Goal: Complete application form

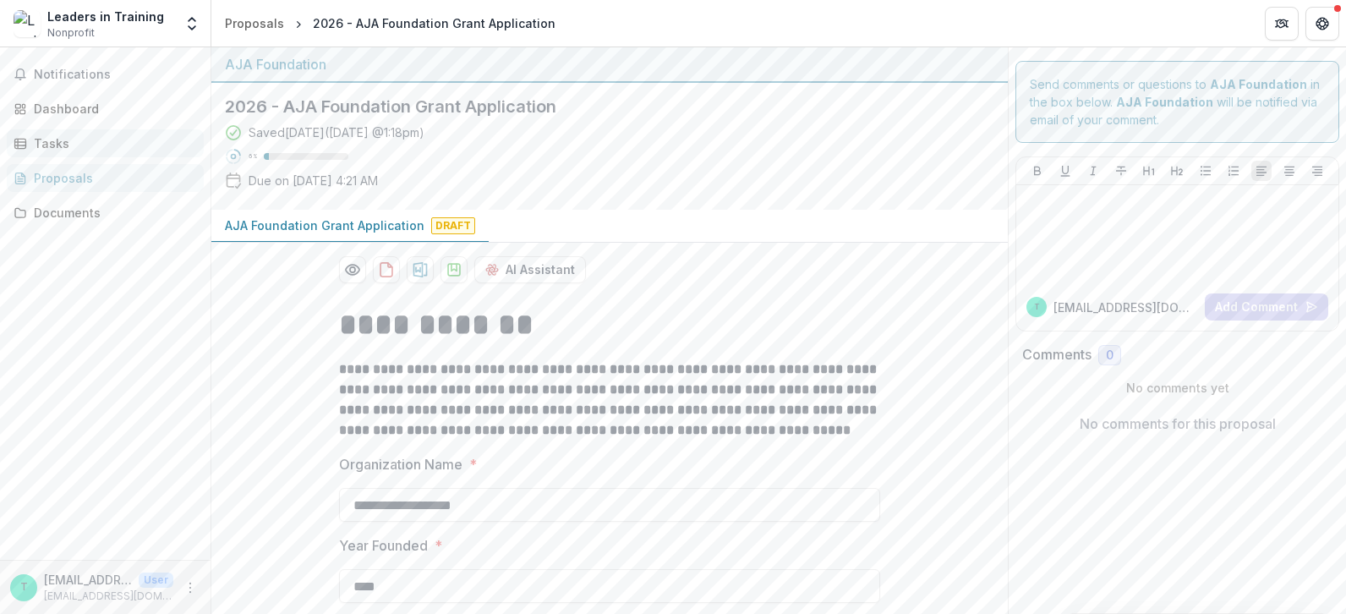
click at [52, 144] on div "Tasks" at bounding box center [112, 143] width 156 height 18
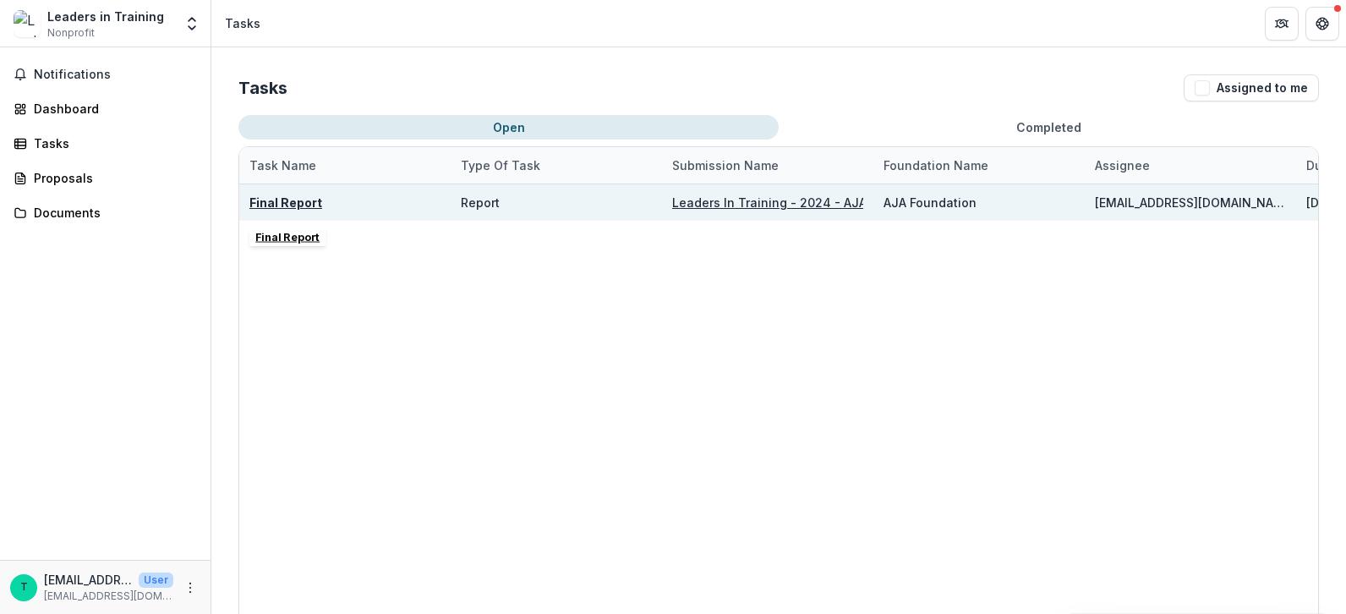
click at [285, 206] on u "Final Report" at bounding box center [285, 202] width 73 height 14
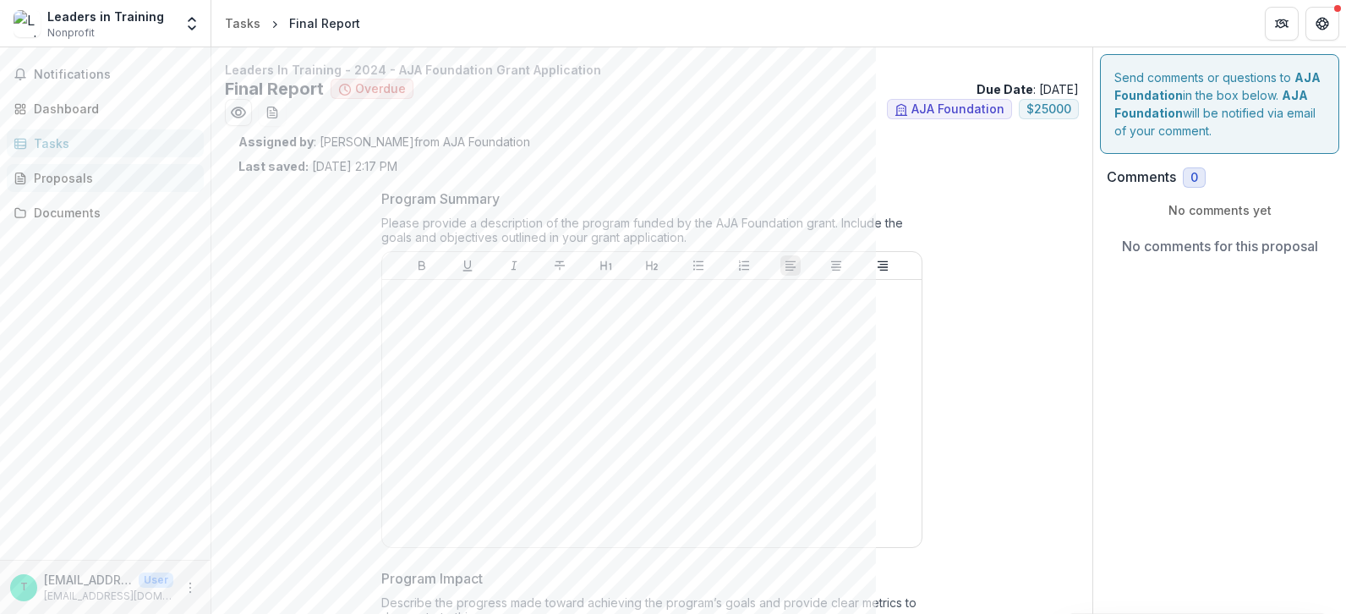
click at [79, 173] on div "Proposals" at bounding box center [112, 178] width 156 height 18
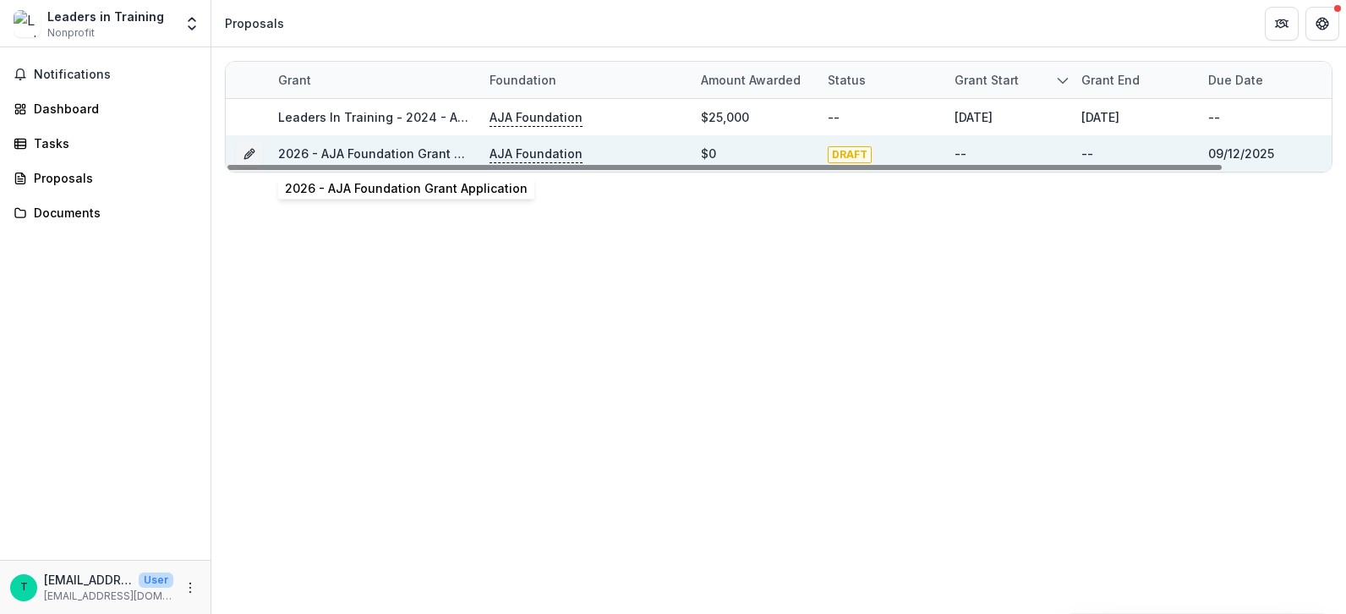
click at [360, 151] on link "2026 - AJA Foundation Grant Application" at bounding box center [399, 153] width 243 height 14
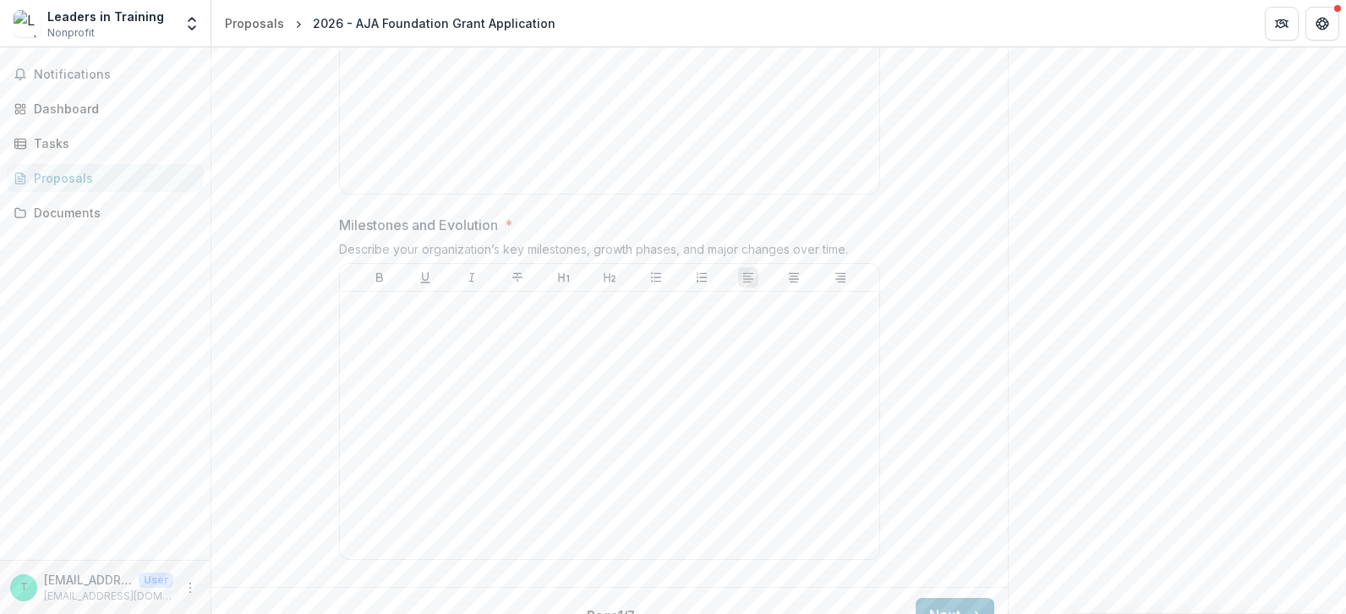
scroll to position [1171, 0]
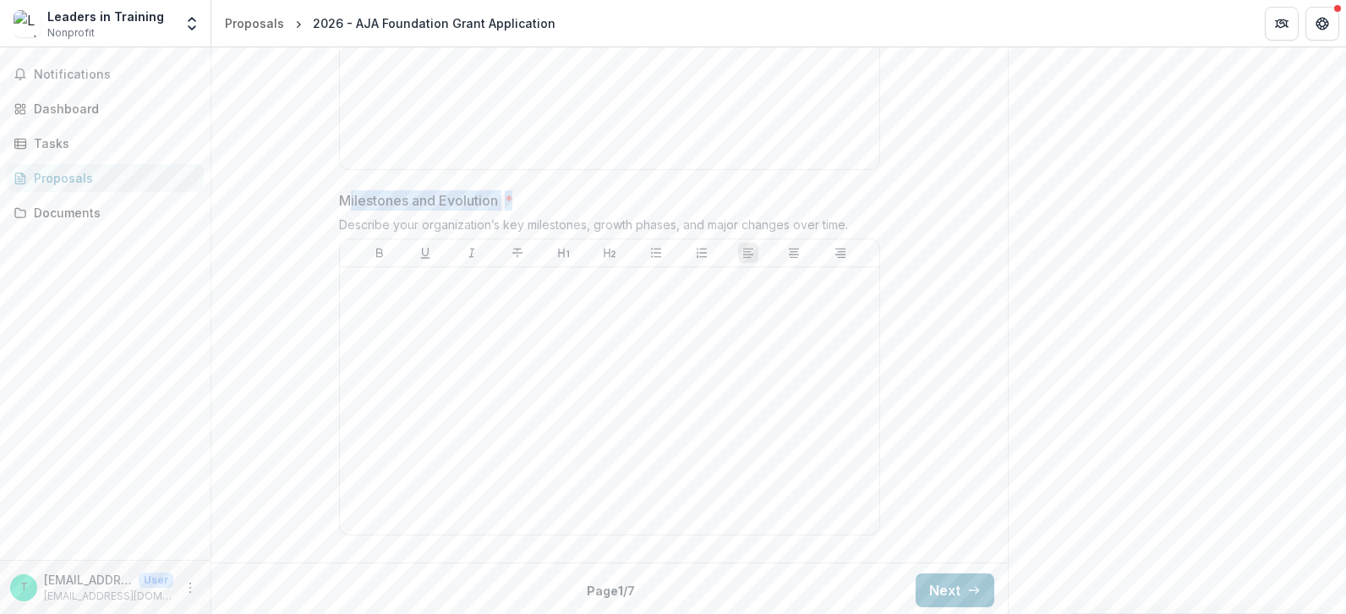
drag, startPoint x: 441, startPoint y: 198, endPoint x: 535, endPoint y: 201, distance: 93.9
click at [535, 201] on span "Milestones and Evolution *" at bounding box center [604, 200] width 531 height 20
click at [967, 579] on div "Back Page 1 / 7 Next" at bounding box center [609, 589] width 797 height 55
click at [951, 585] on button "Next" at bounding box center [955, 590] width 79 height 34
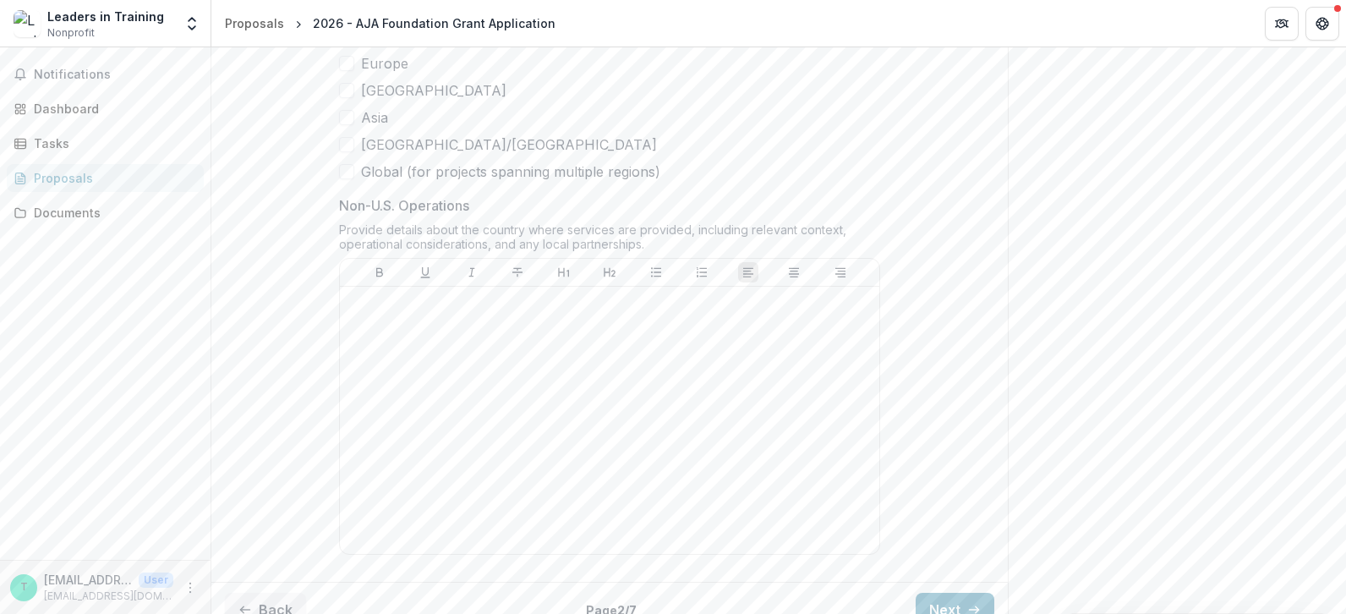
scroll to position [1309, 0]
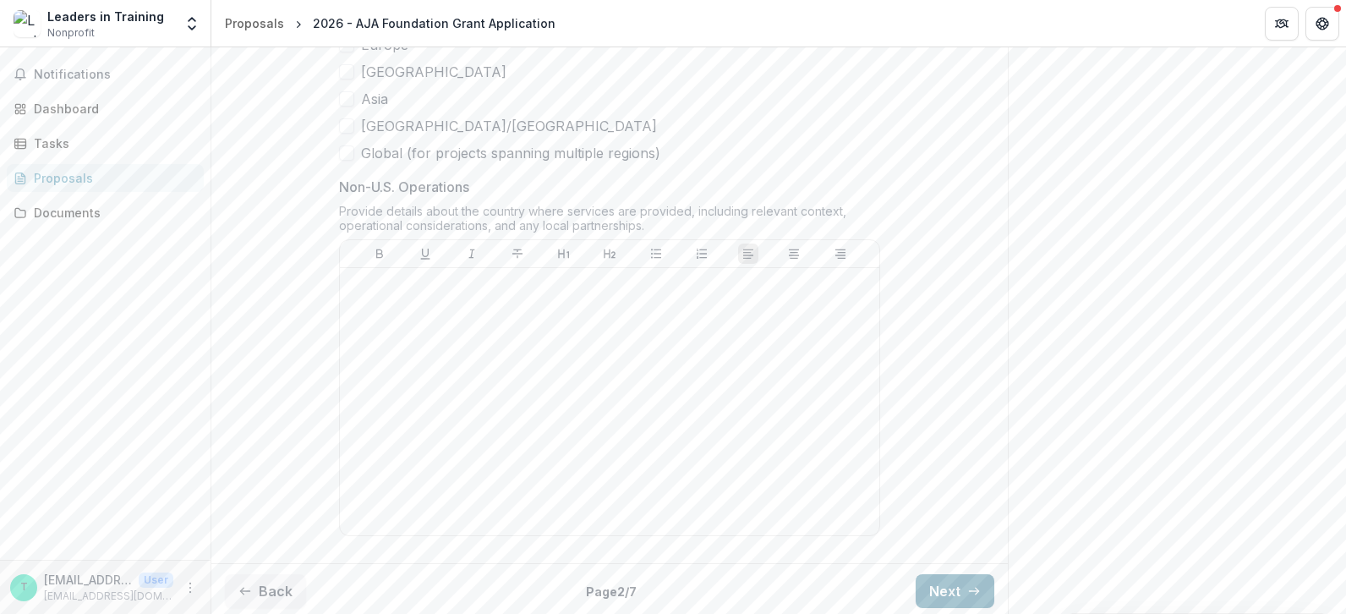
click at [953, 575] on button "Next" at bounding box center [955, 591] width 79 height 34
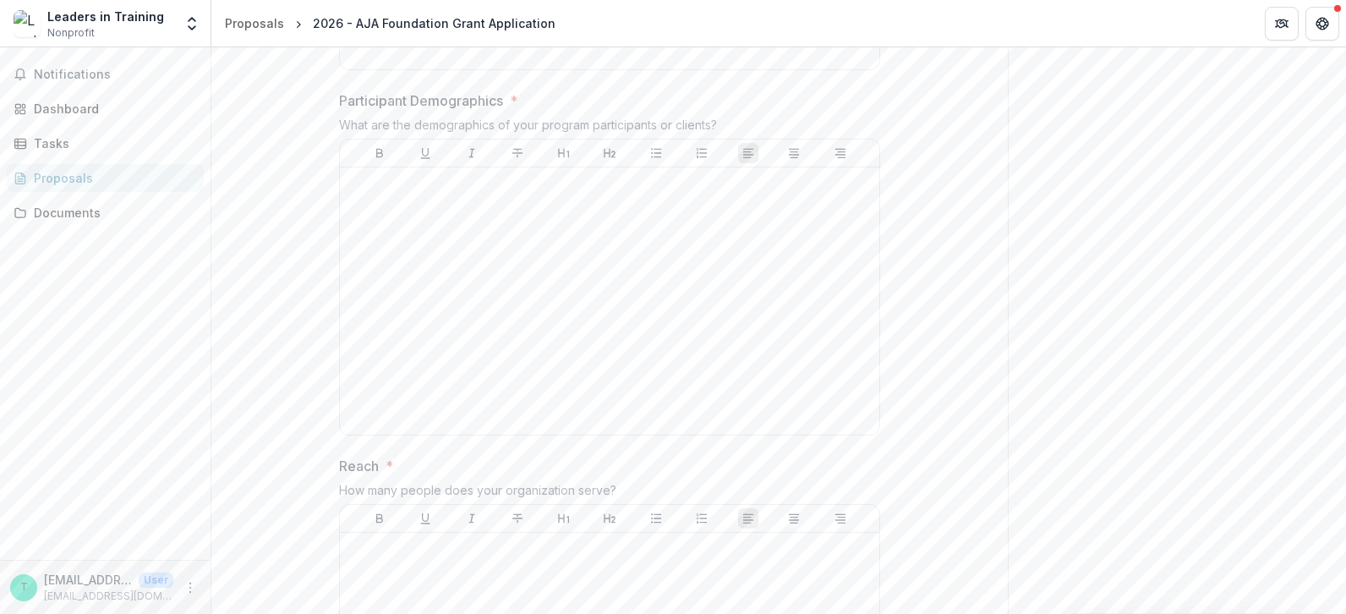
scroll to position [633, 0]
drag, startPoint x: 329, startPoint y: 466, endPoint x: 395, endPoint y: 467, distance: 66.0
click at [395, 467] on div "**********" at bounding box center [610, 495] width 568 height 1674
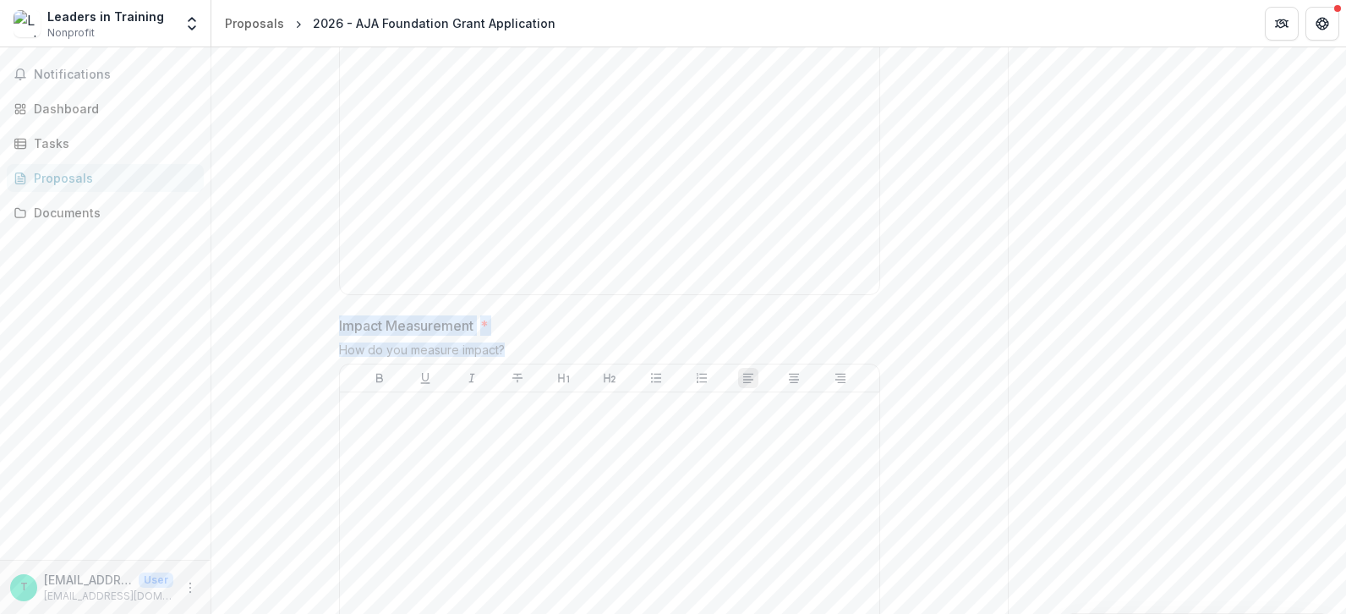
drag, startPoint x: 351, startPoint y: 323, endPoint x: 529, endPoint y: 339, distance: 179.2
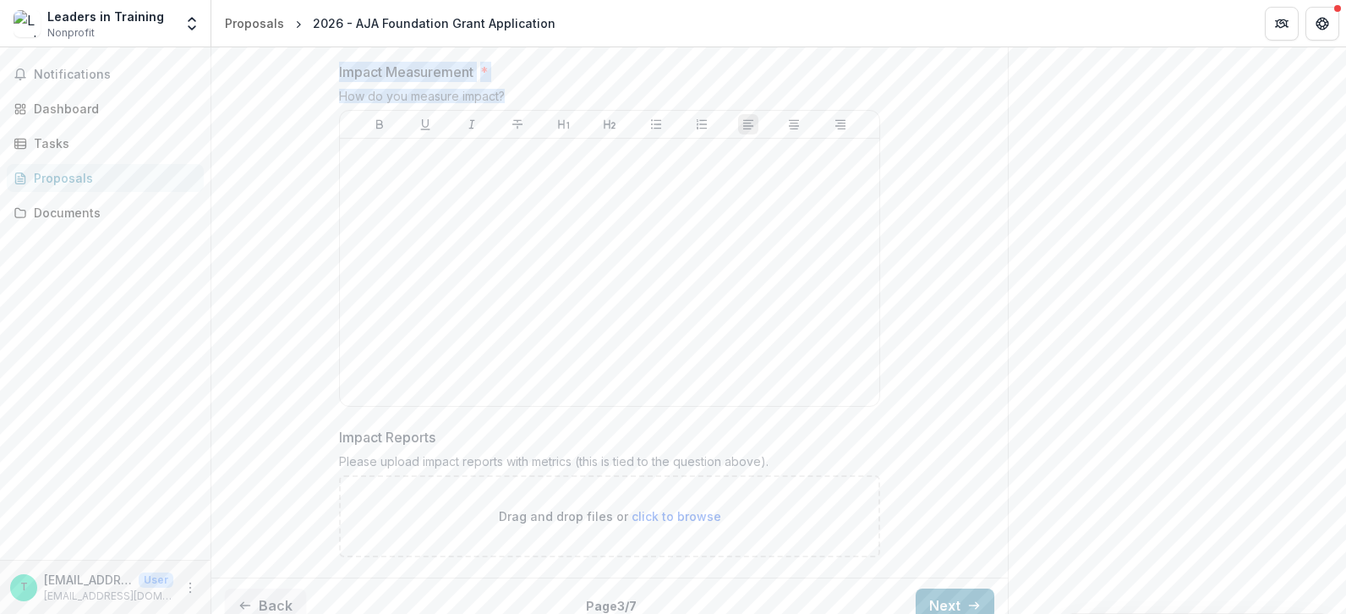
scroll to position [1408, 0]
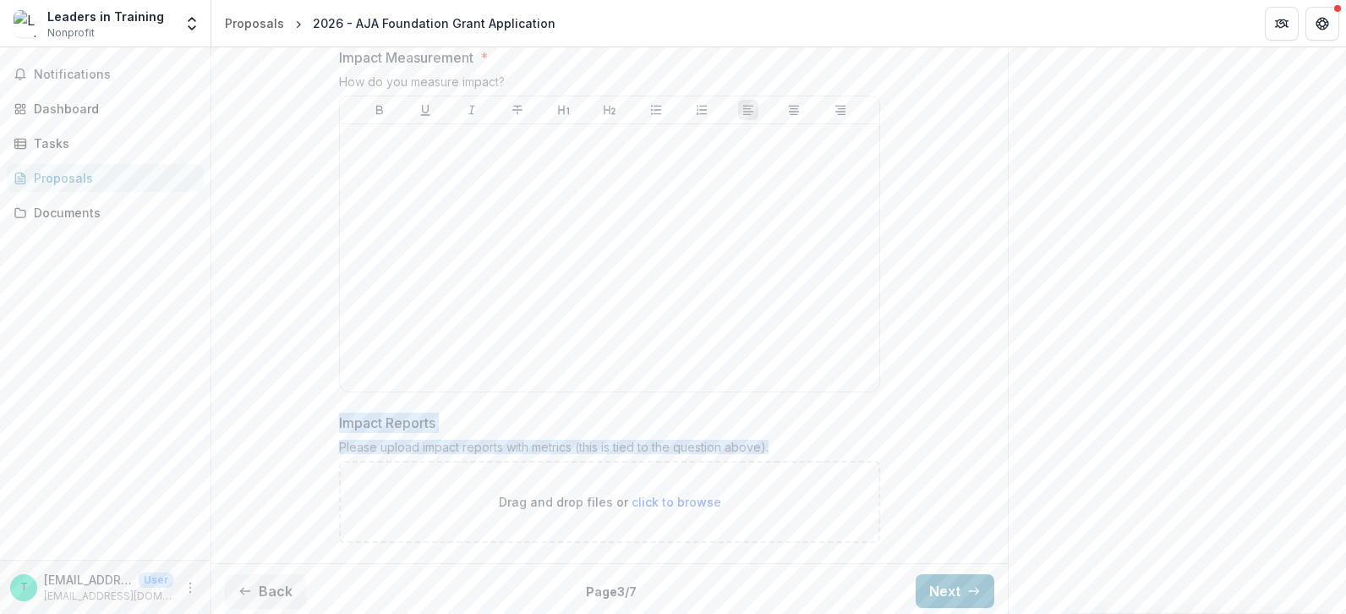
drag, startPoint x: 337, startPoint y: 412, endPoint x: 816, endPoint y: 448, distance: 480.9
click at [816, 448] on div "Impact Reports Please upload impact reports with metrics (this is tied to the q…" at bounding box center [609, 478] width 541 height 130
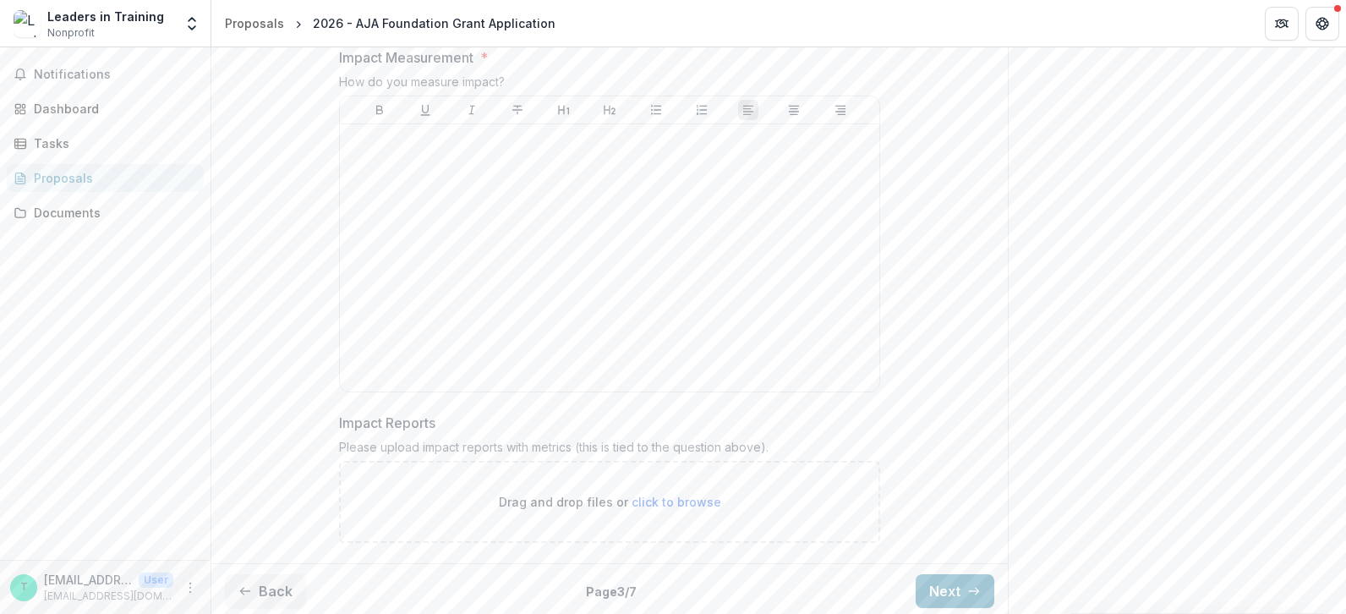
drag, startPoint x: 816, startPoint y: 448, endPoint x: 959, endPoint y: 465, distance: 143.9
click at [946, 587] on button "Next" at bounding box center [955, 591] width 79 height 34
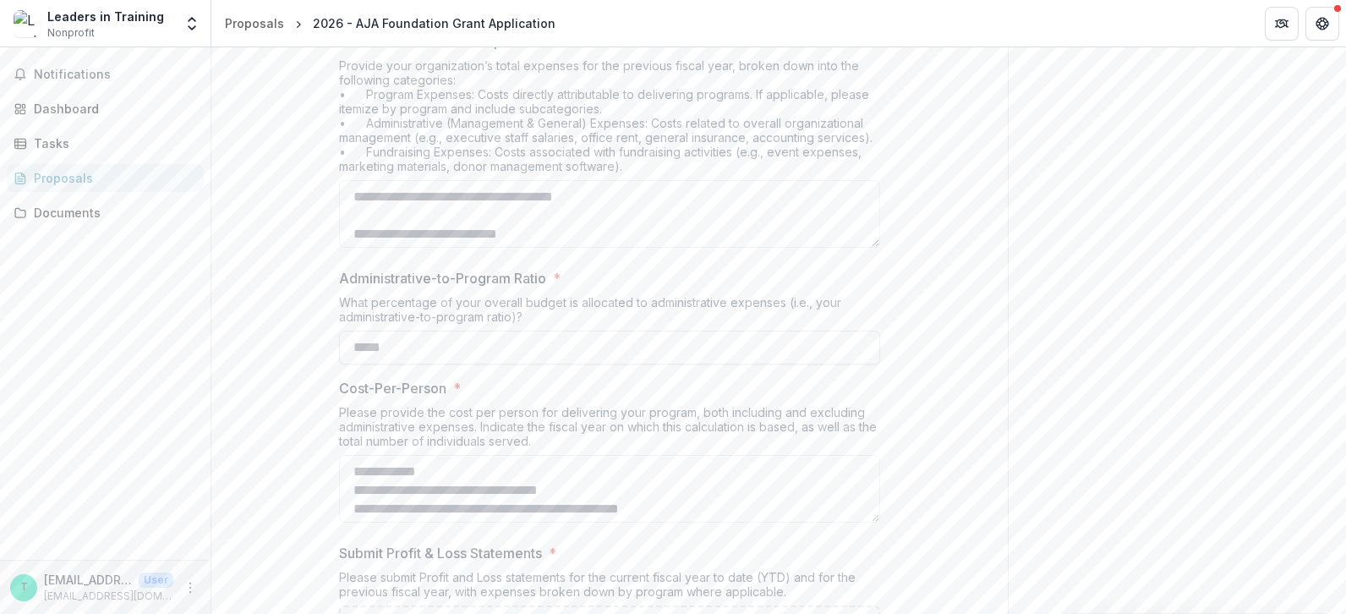
scroll to position [677, 0]
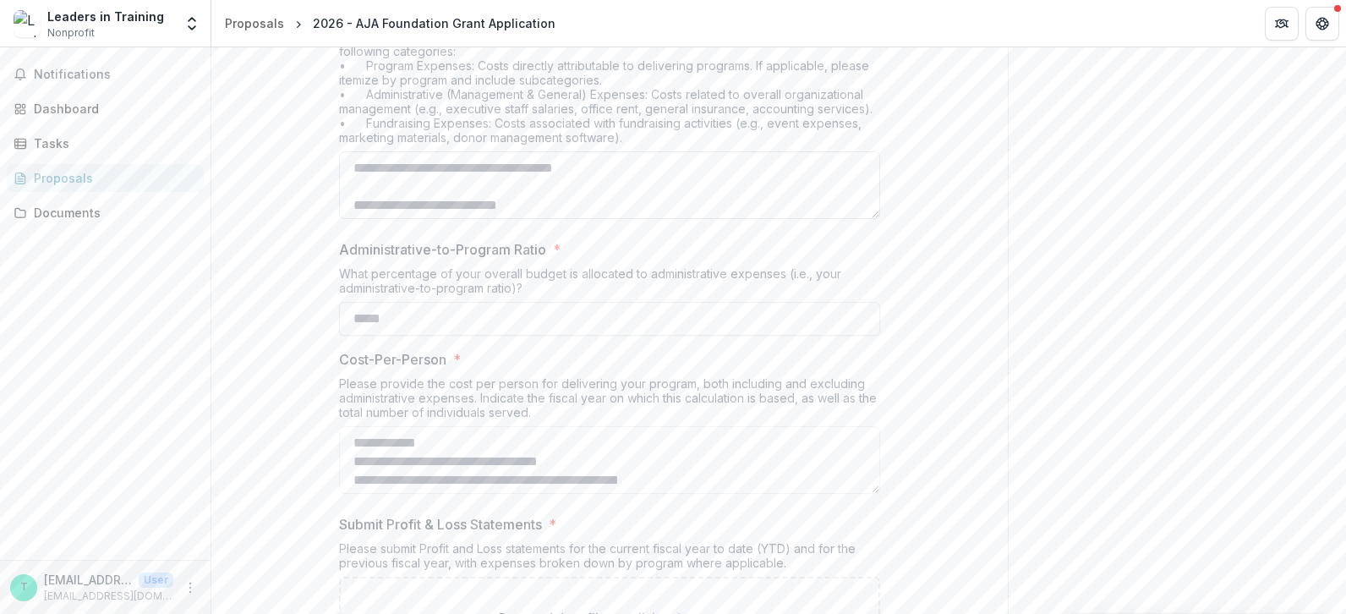
drag, startPoint x: 345, startPoint y: 156, endPoint x: 627, endPoint y: 178, distance: 282.5
click at [627, 178] on textarea "Previous Year's Total Expenses *" at bounding box center [609, 185] width 541 height 68
click at [634, 171] on textarea "Previous Year's Total Expenses *" at bounding box center [609, 185] width 541 height 68
click at [631, 165] on textarea "Previous Year's Total Expenses *" at bounding box center [609, 185] width 541 height 68
click at [617, 163] on textarea "Previous Year's Total Expenses *" at bounding box center [609, 185] width 541 height 68
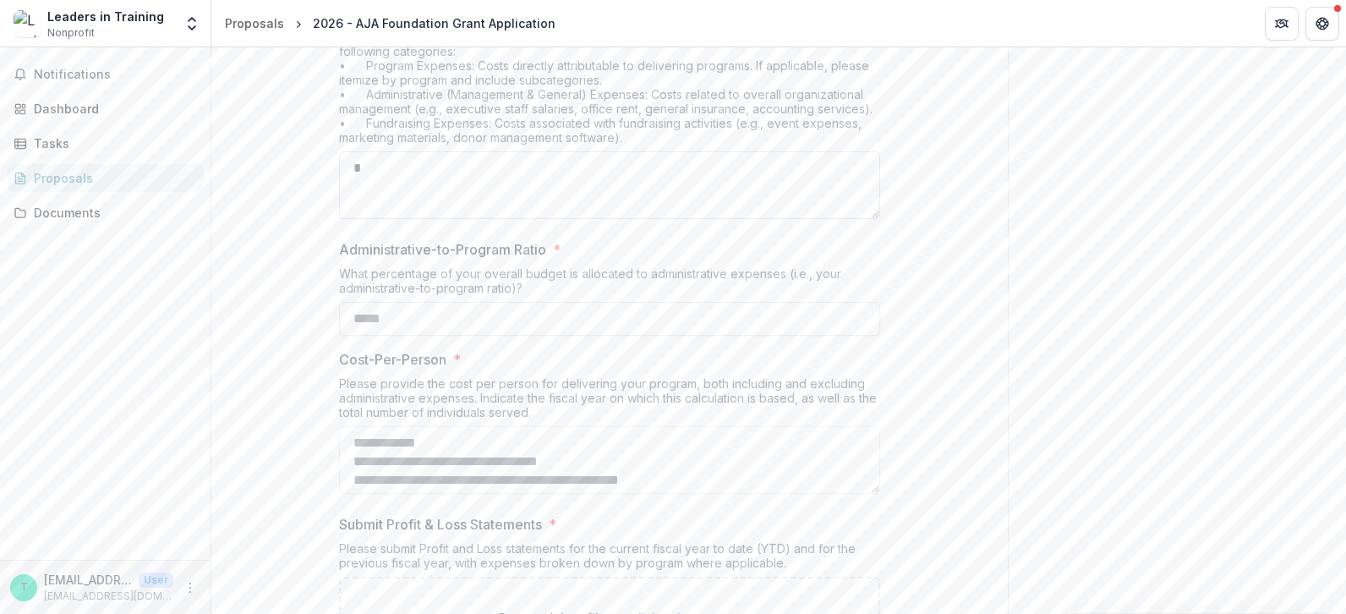
type textarea "**"
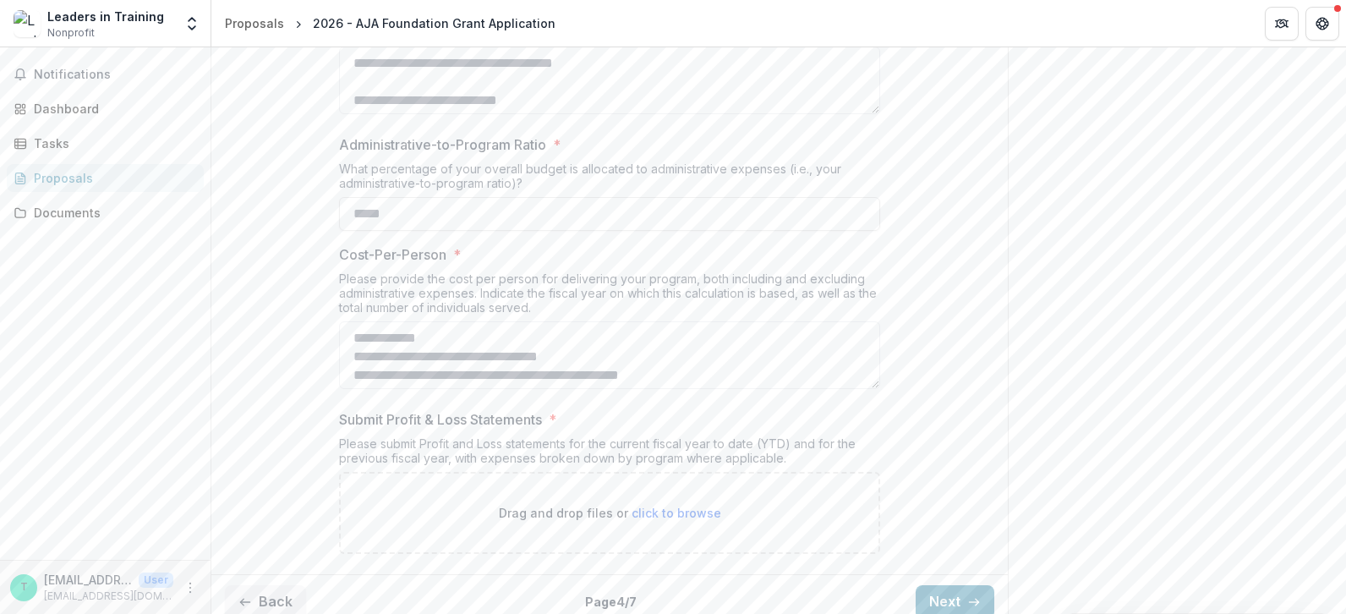
scroll to position [792, 0]
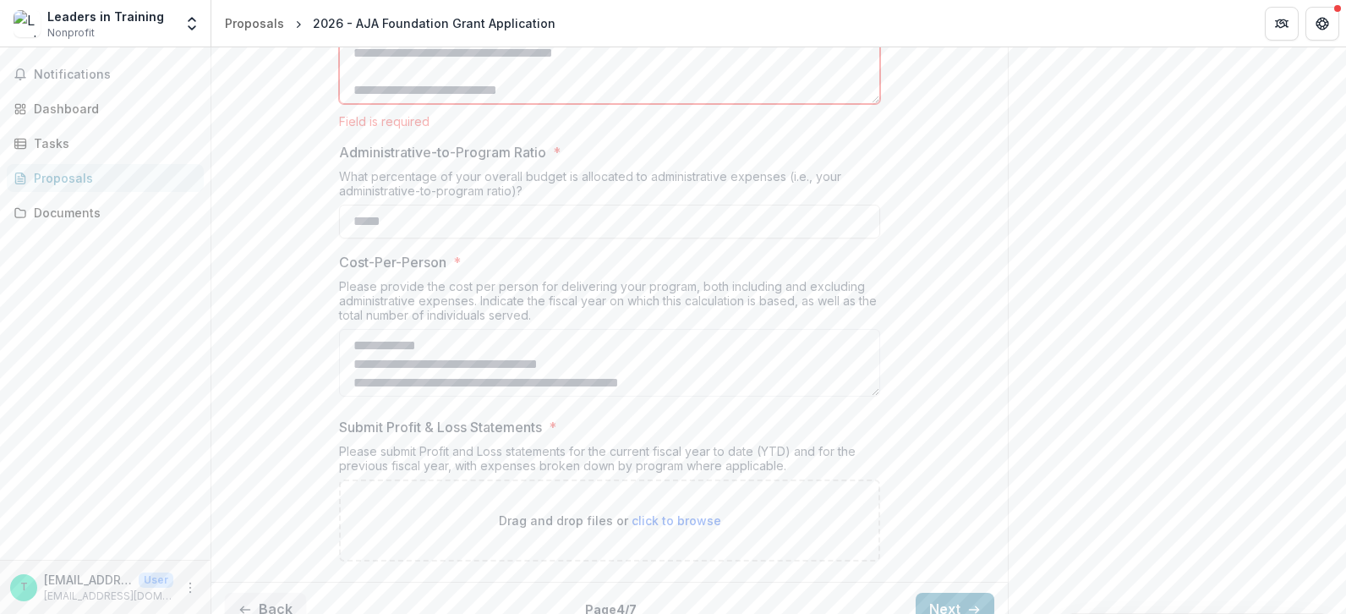
click at [951, 586] on div "Back Page 4 / 7 Next" at bounding box center [609, 609] width 797 height 55
click at [563, 89] on textarea "Previous Year's Total Expenses *" at bounding box center [609, 70] width 541 height 68
click at [564, 90] on textarea "Previous Year's Total Expenses *" at bounding box center [609, 70] width 541 height 68
click at [490, 83] on textarea "Previous Year's Total Expenses *" at bounding box center [609, 70] width 541 height 68
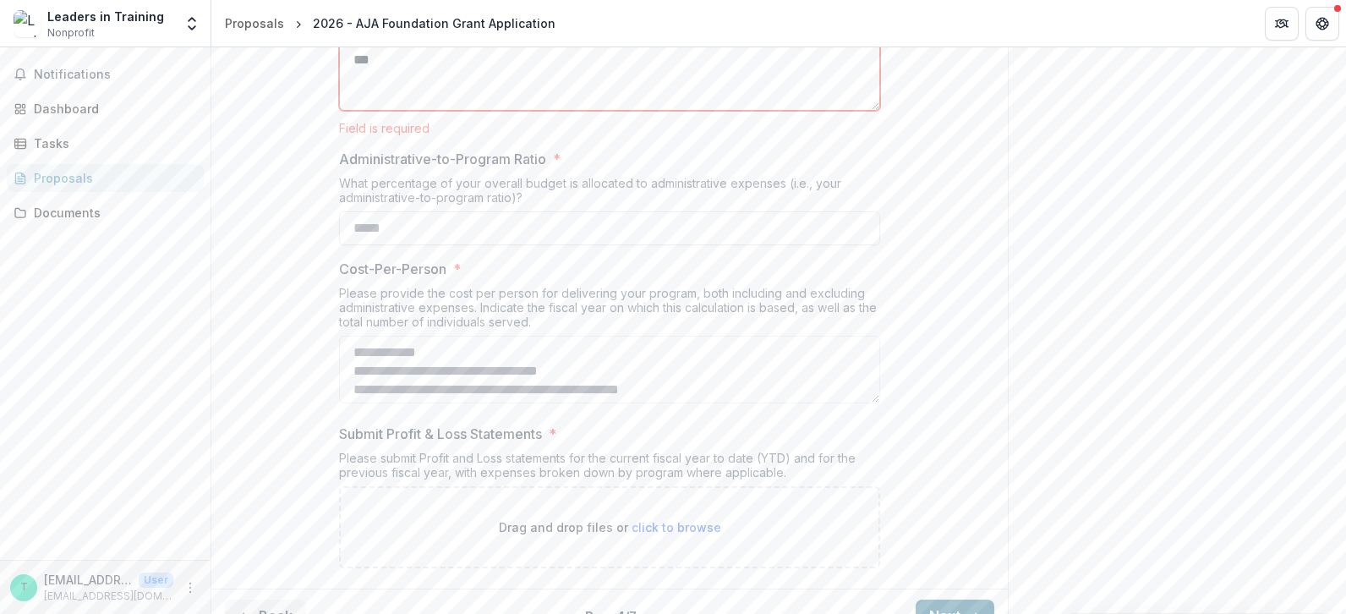
type textarea "***"
click at [944, 602] on button "Next" at bounding box center [955, 617] width 79 height 34
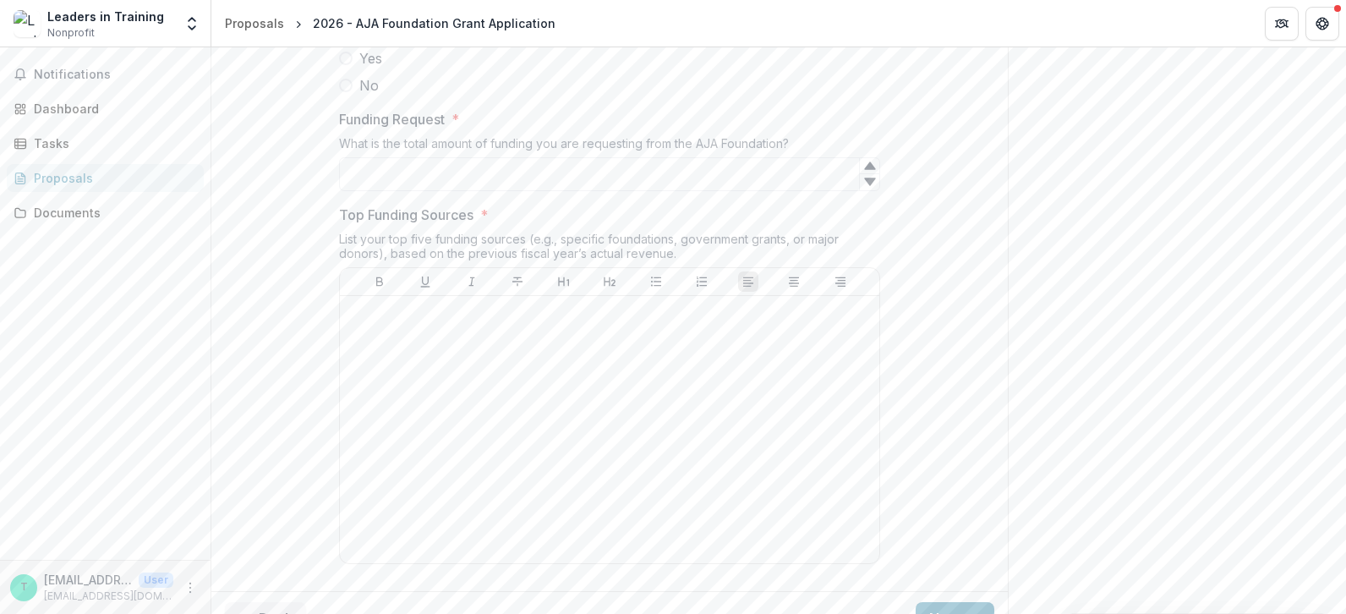
scroll to position [930, 0]
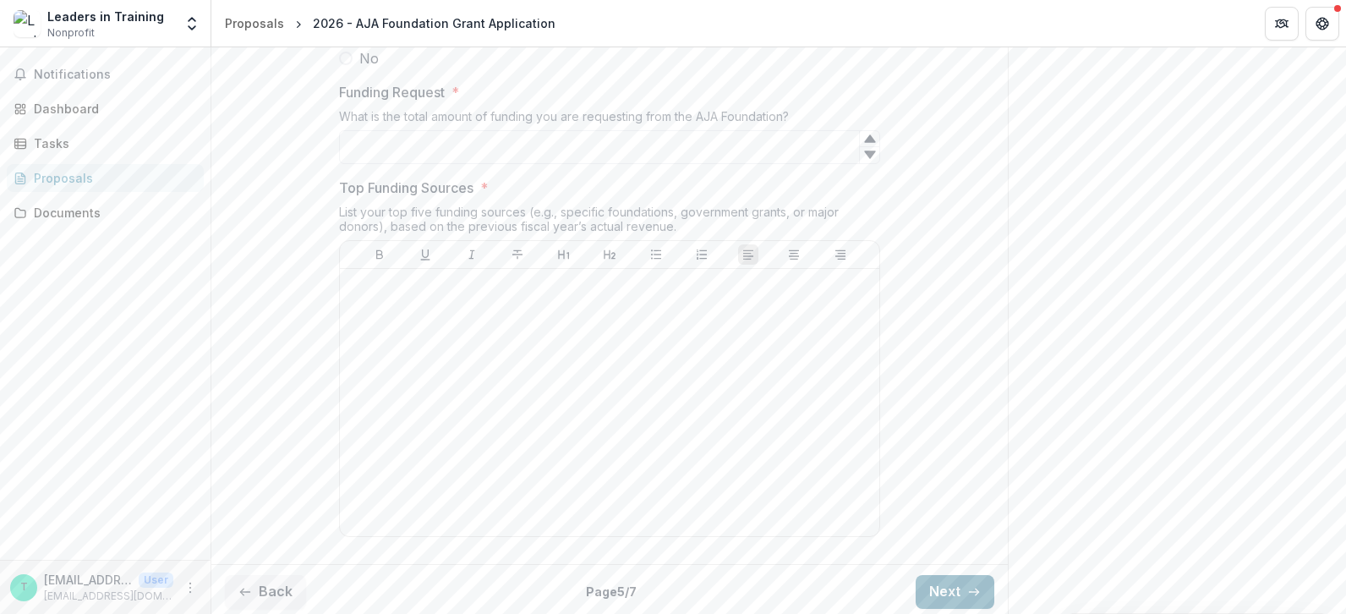
click at [951, 589] on button "Next" at bounding box center [955, 592] width 79 height 34
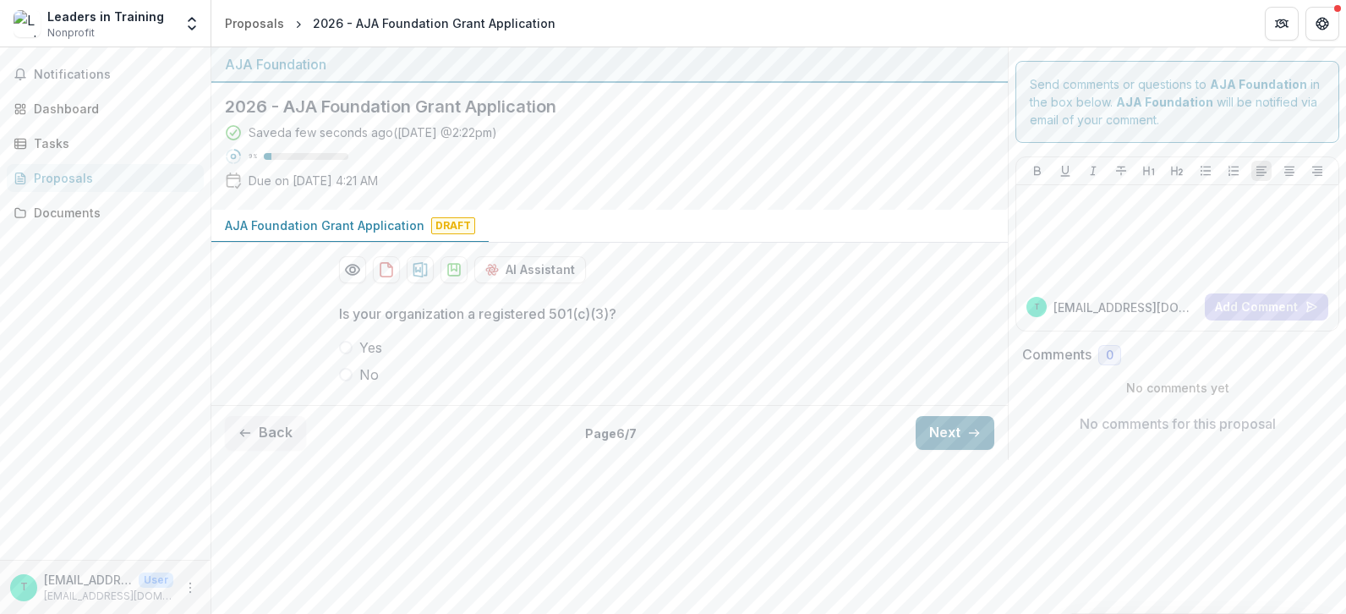
scroll to position [0, 0]
click at [943, 433] on button "Next" at bounding box center [955, 433] width 79 height 34
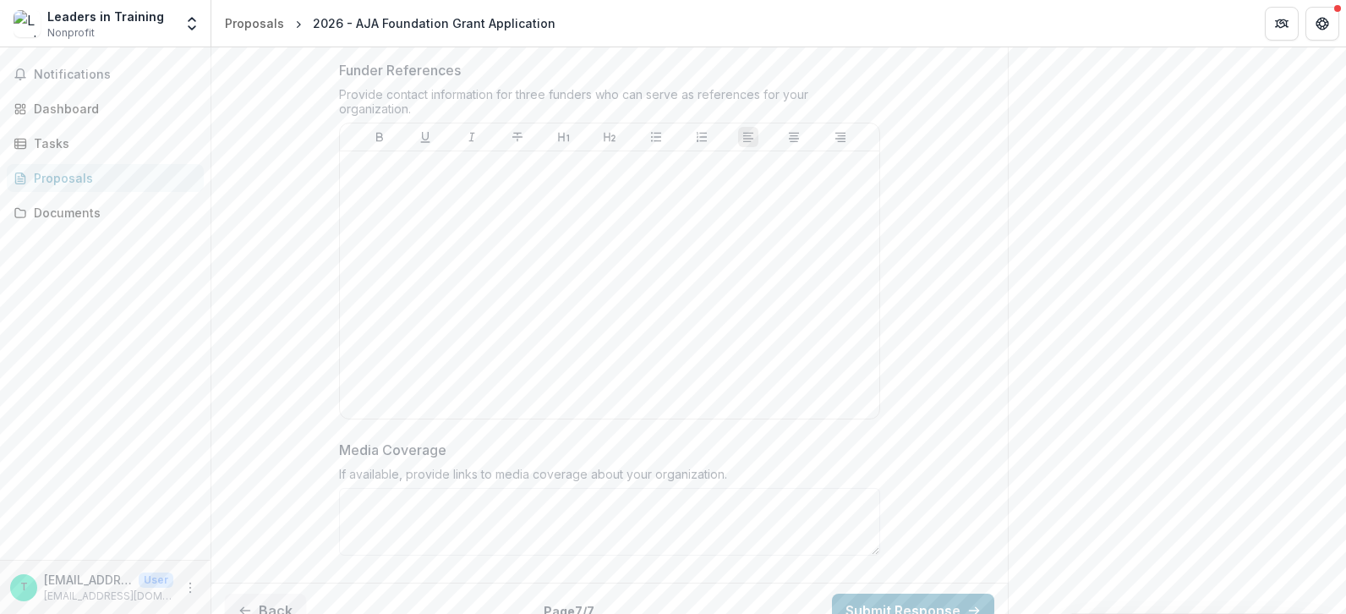
scroll to position [1036, 0]
click at [255, 590] on button "Back" at bounding box center [265, 607] width 81 height 34
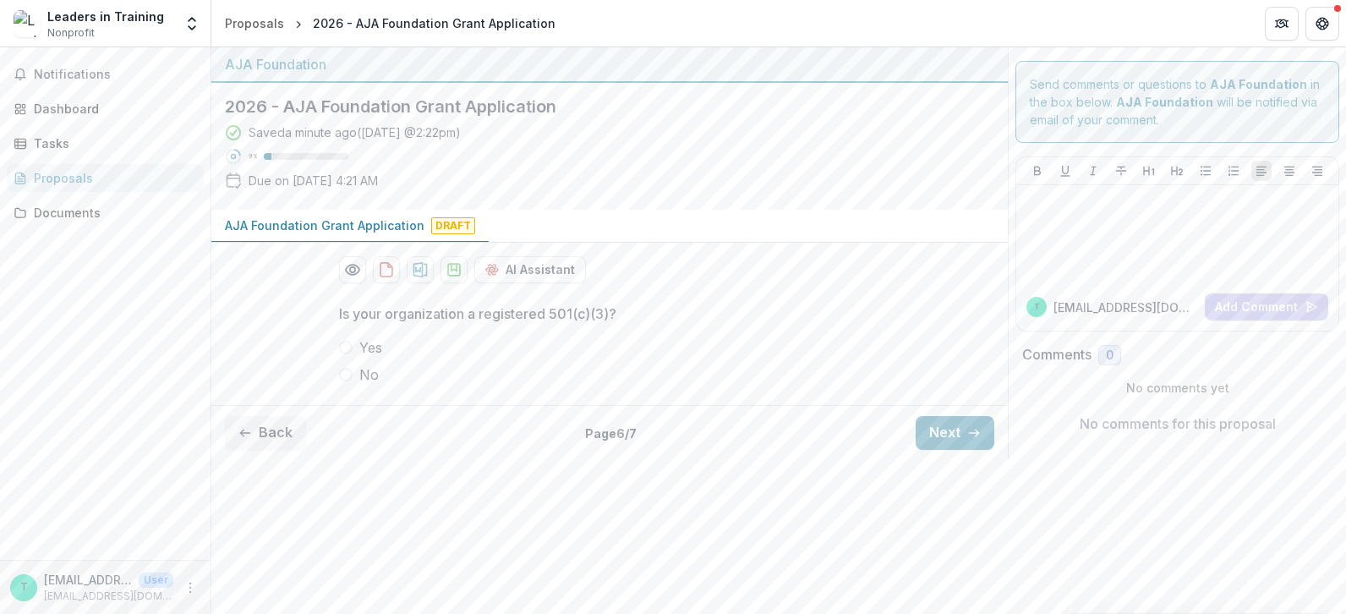
click at [255, 587] on div "AJA Foundation 2026 - AJA Foundation Grant Application Saved a minute ago ( Tod…" at bounding box center [778, 330] width 1135 height 567
click at [253, 434] on button "Back" at bounding box center [265, 433] width 81 height 34
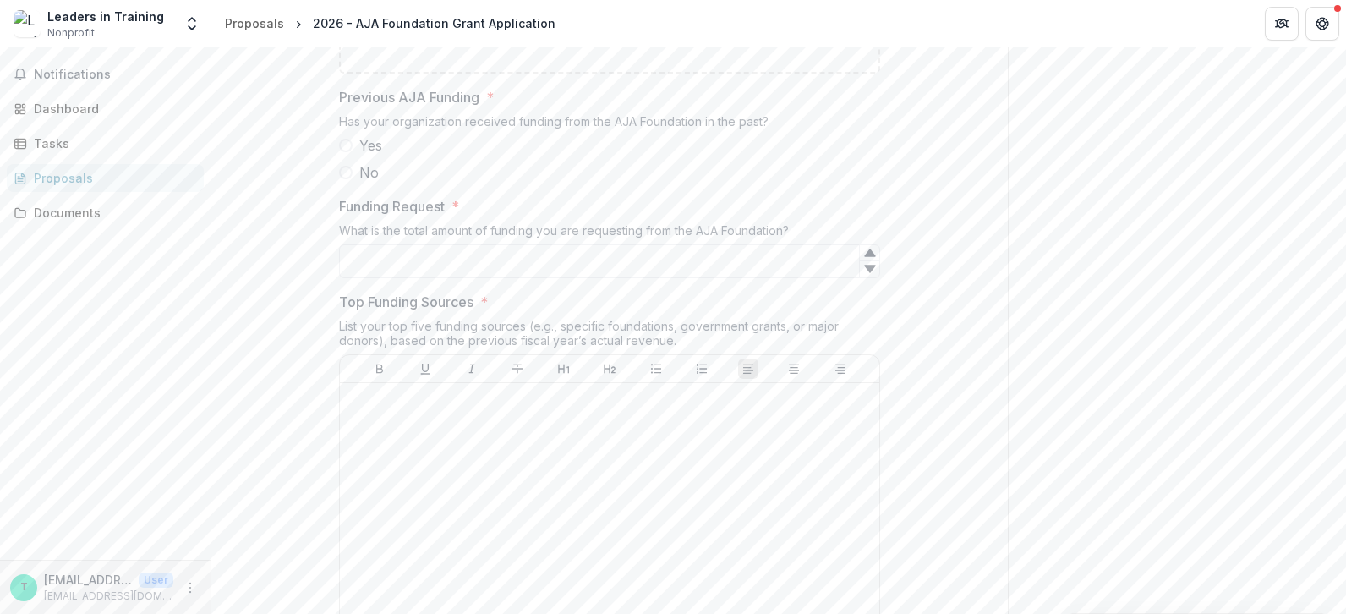
scroll to position [930, 0]
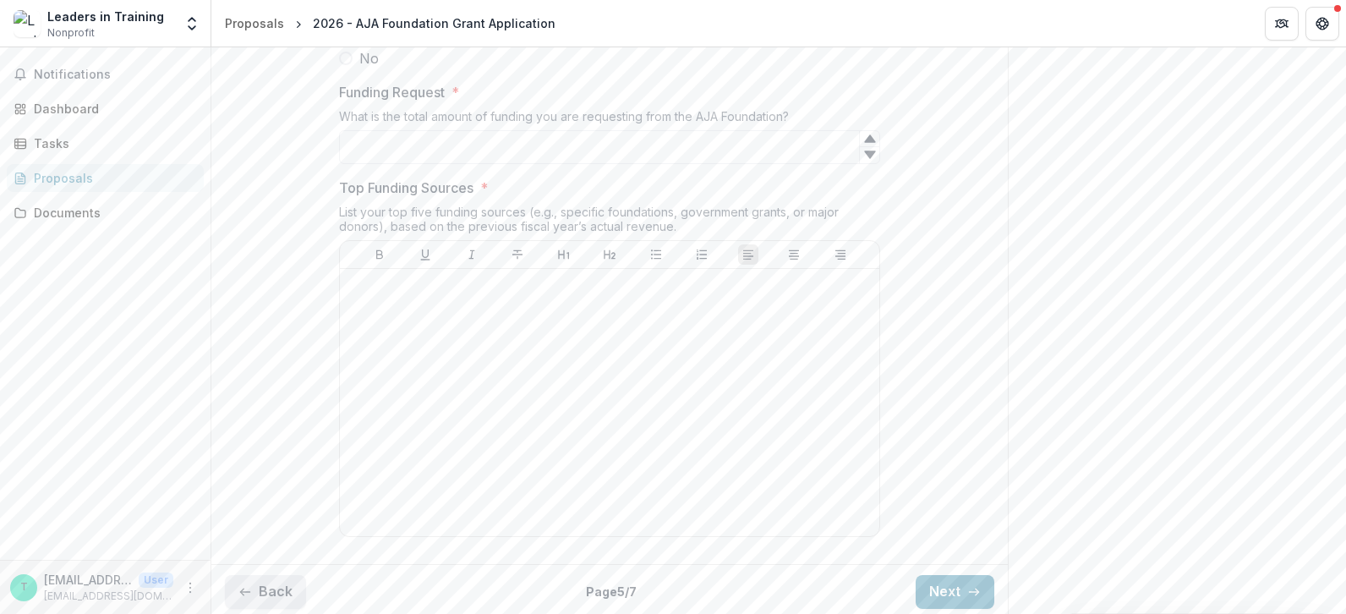
click at [262, 583] on button "Back" at bounding box center [265, 592] width 81 height 34
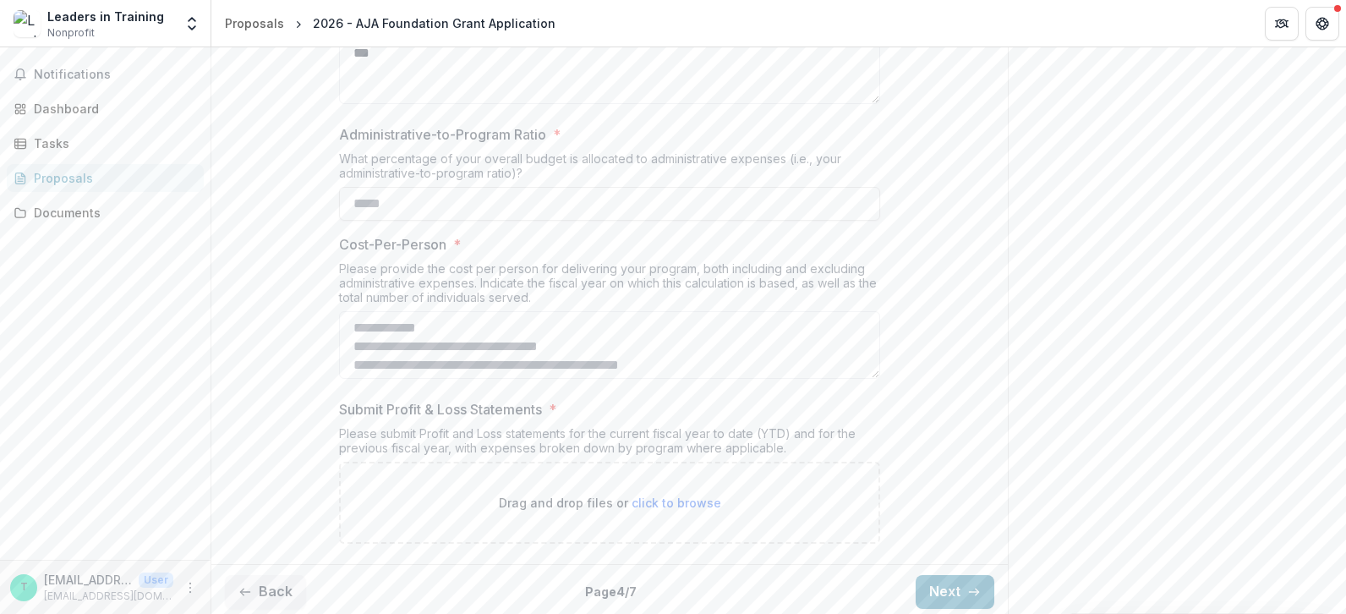
scroll to position [707, 0]
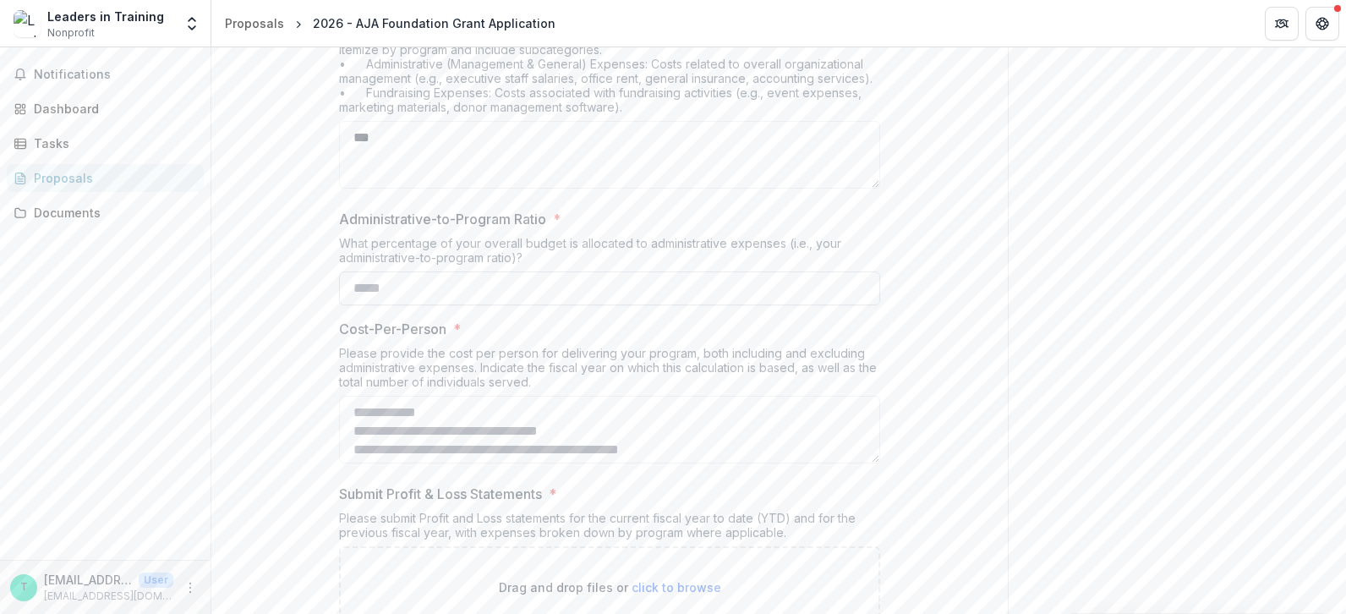
click at [385, 287] on input "Administrative-to-Program Ratio *" at bounding box center [609, 288] width 541 height 34
type input "*"
click at [394, 147] on textarea "***" at bounding box center [609, 155] width 541 height 68
type textarea "*"
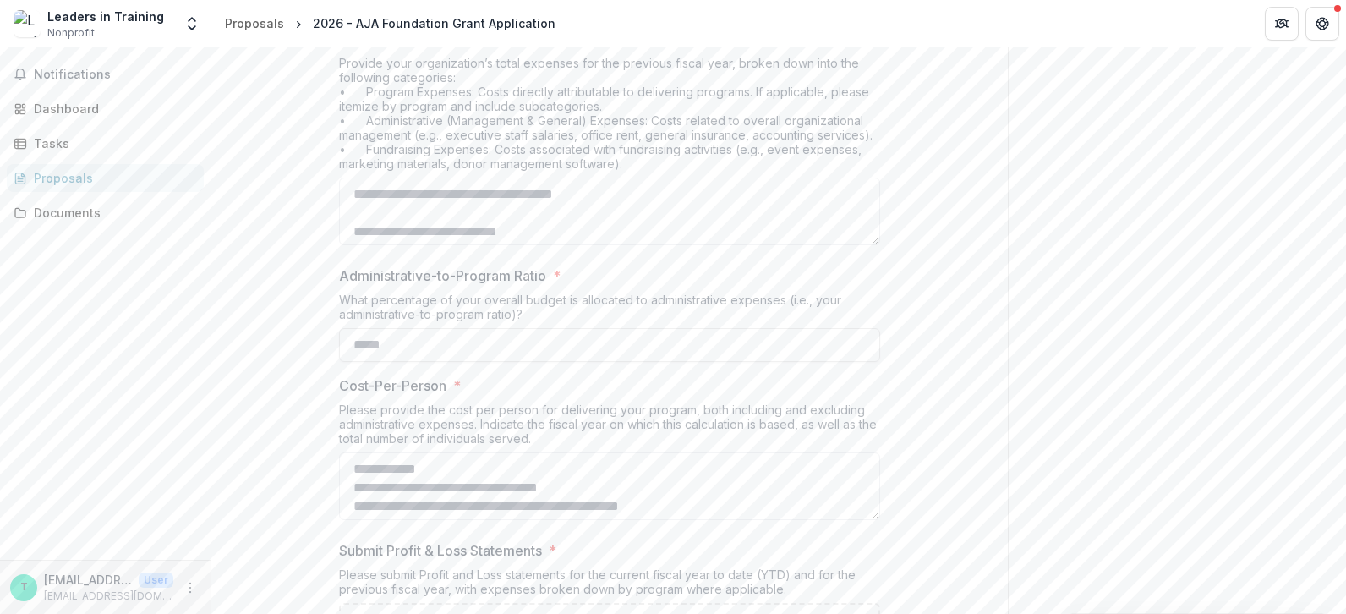
scroll to position [622, 0]
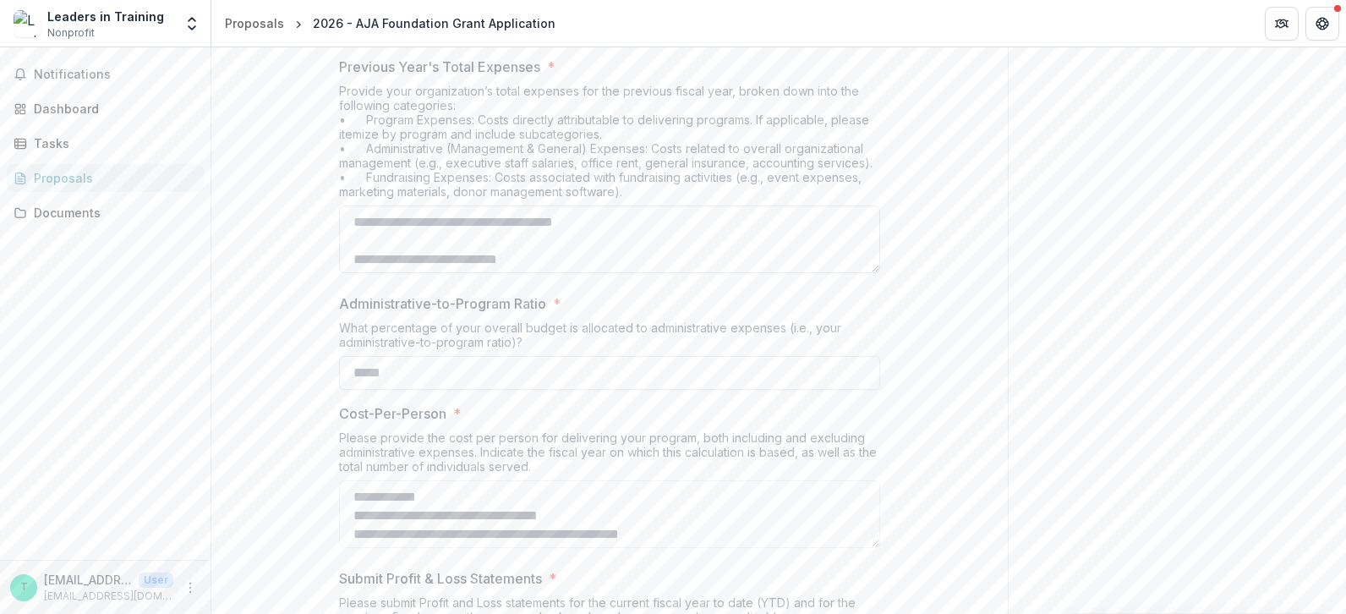
click at [470, 243] on textarea "Previous Year's Total Expenses *" at bounding box center [609, 239] width 541 height 68
click at [354, 249] on textarea "Previous Year's Total Expenses *" at bounding box center [609, 239] width 541 height 68
click at [753, 242] on textarea "Previous Year's Total Expenses *" at bounding box center [609, 239] width 541 height 68
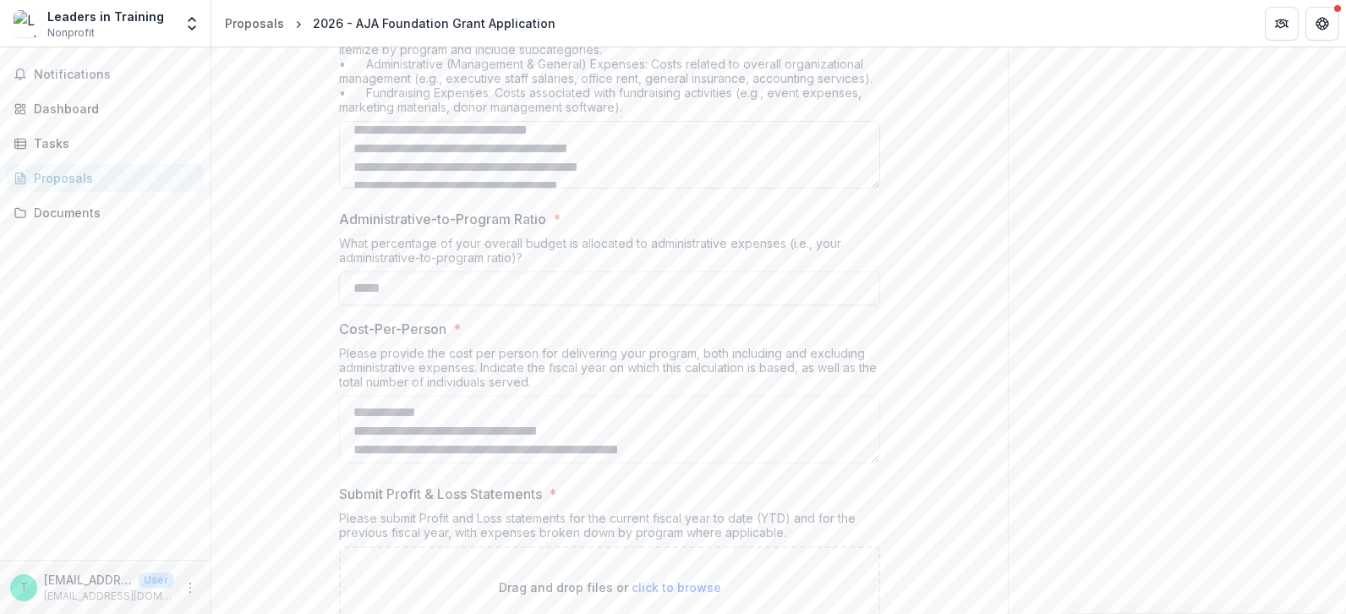
scroll to position [150, 0]
click at [710, 158] on textarea "Previous Year's Total Expenses *" at bounding box center [609, 155] width 541 height 68
click at [589, 138] on textarea "Previous Year's Total Expenses *" at bounding box center [609, 155] width 541 height 68
click at [370, 145] on textarea "Previous Year's Total Expenses *" at bounding box center [609, 155] width 541 height 68
drag, startPoint x: 347, startPoint y: 150, endPoint x: 759, endPoint y: 169, distance: 413.1
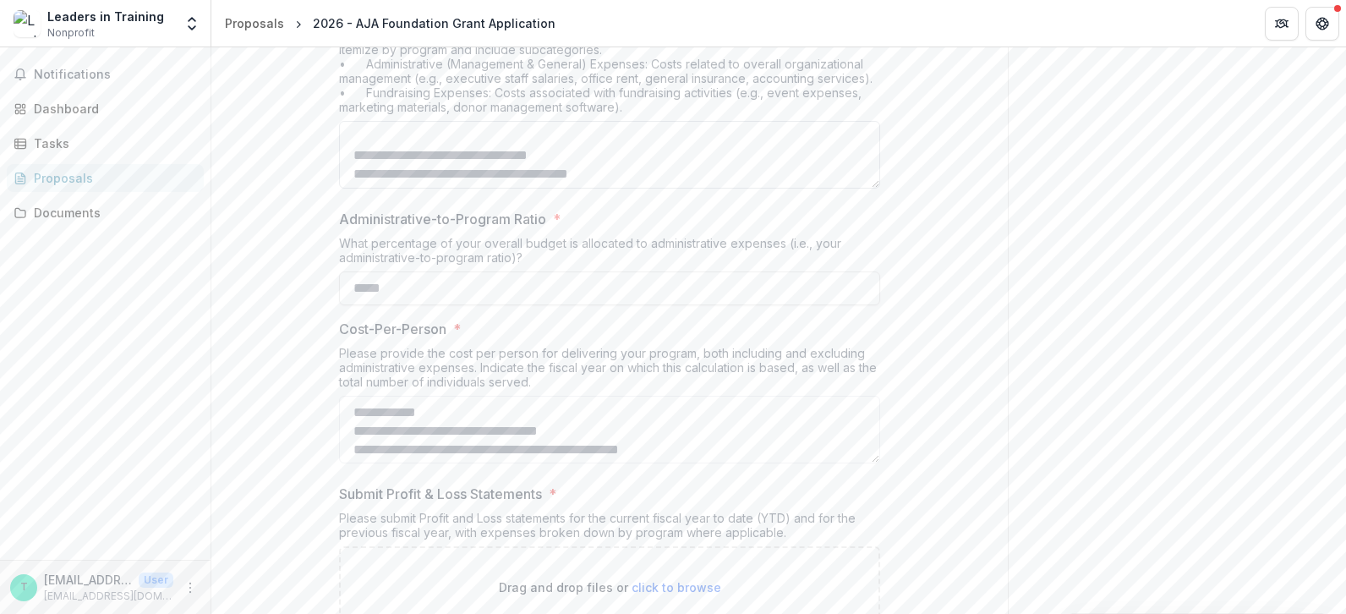
click at [816, 199] on div "**********" at bounding box center [609, 112] width 541 height 1059
drag, startPoint x: 597, startPoint y: 146, endPoint x: 285, endPoint y: 89, distance: 317.3
click at [285, 80] on div "**********" at bounding box center [609, 112] width 797 height 1059
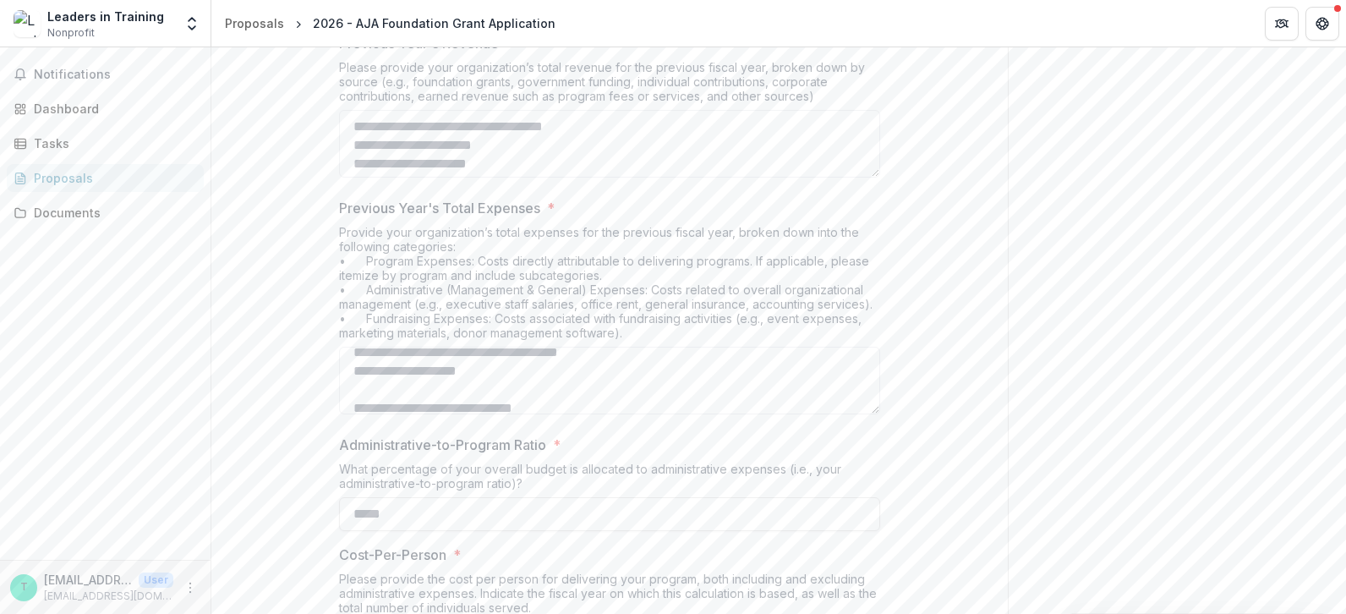
scroll to position [453, 0]
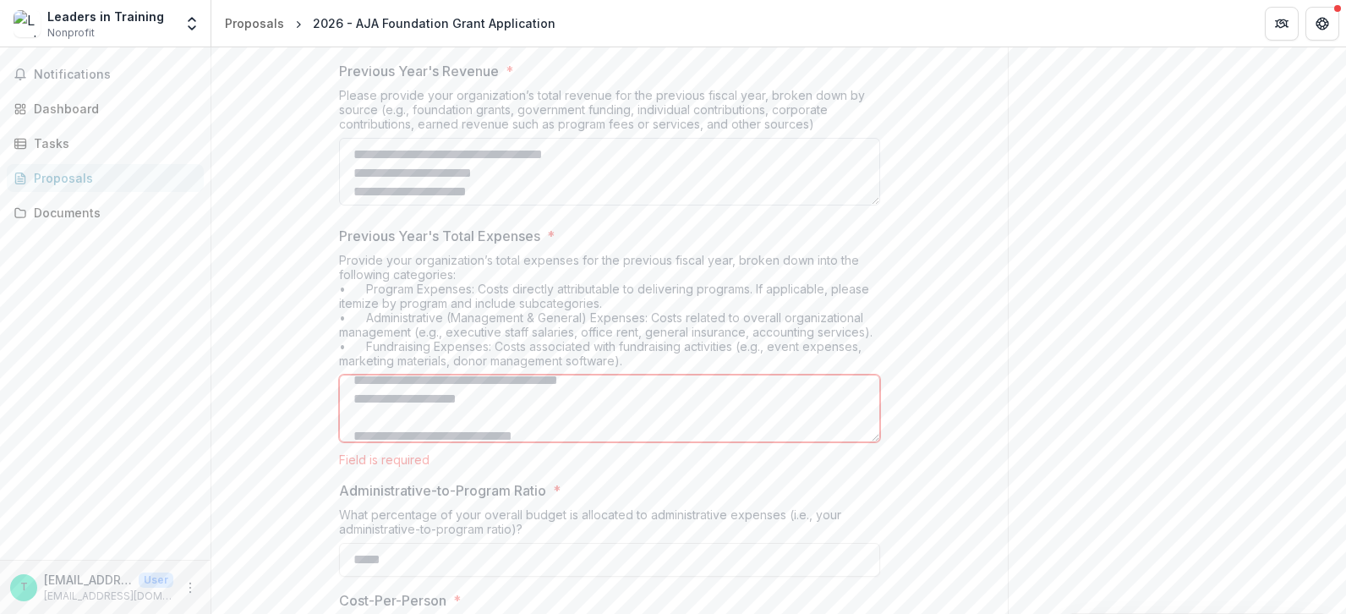
click at [876, 151] on textarea "Previous Year's Revenue *" at bounding box center [609, 172] width 541 height 68
drag, startPoint x: 871, startPoint y: 159, endPoint x: 873, endPoint y: 169, distance: 10.3
click at [873, 169] on textarea "Previous Year's Revenue *" at bounding box center [609, 172] width 541 height 68
click at [877, 188] on textarea "Previous Year's Revenue *" at bounding box center [609, 172] width 541 height 68
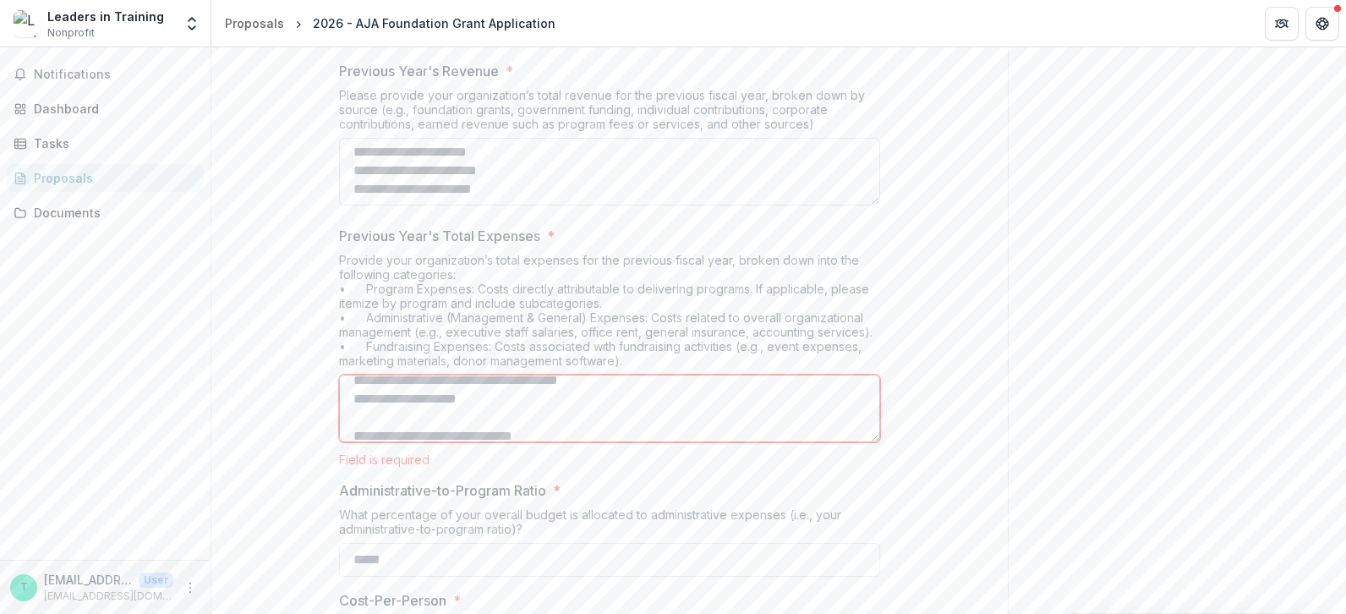
drag, startPoint x: 873, startPoint y: 173, endPoint x: 875, endPoint y: 155, distance: 18.8
click at [875, 156] on textarea "Previous Year's Revenue *" at bounding box center [609, 172] width 541 height 68
click at [871, 143] on textarea "Previous Year's Revenue *" at bounding box center [609, 172] width 541 height 68
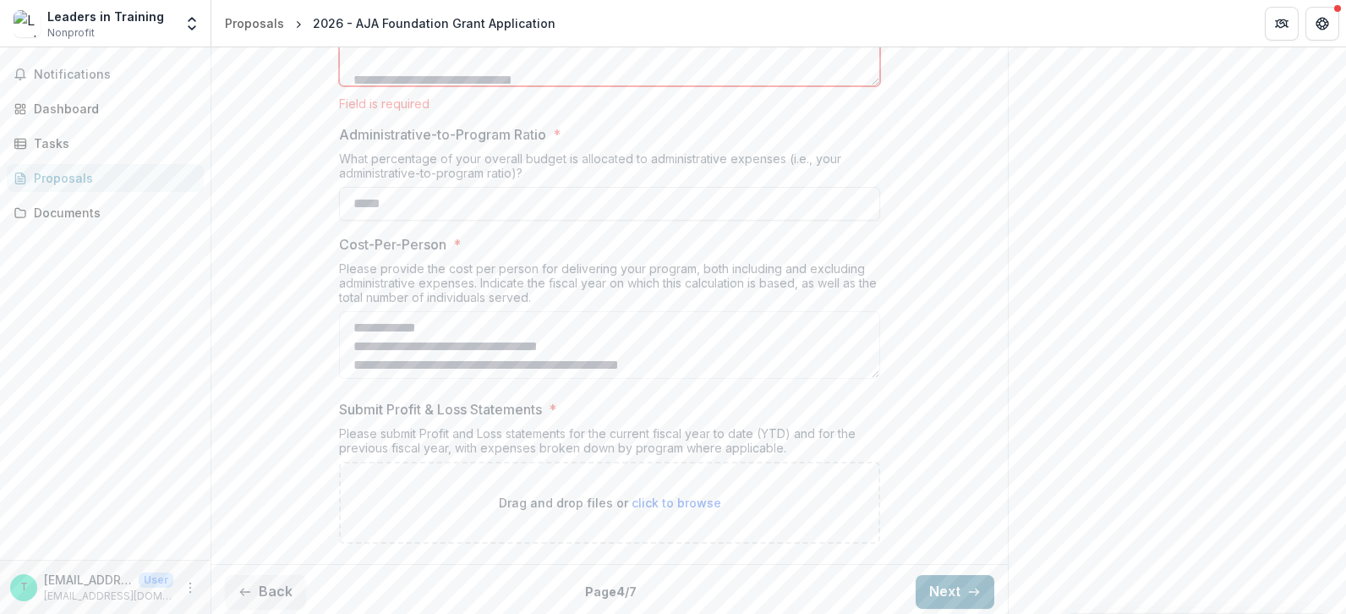
scroll to position [827, 0]
click at [946, 591] on button "Next" at bounding box center [955, 592] width 79 height 34
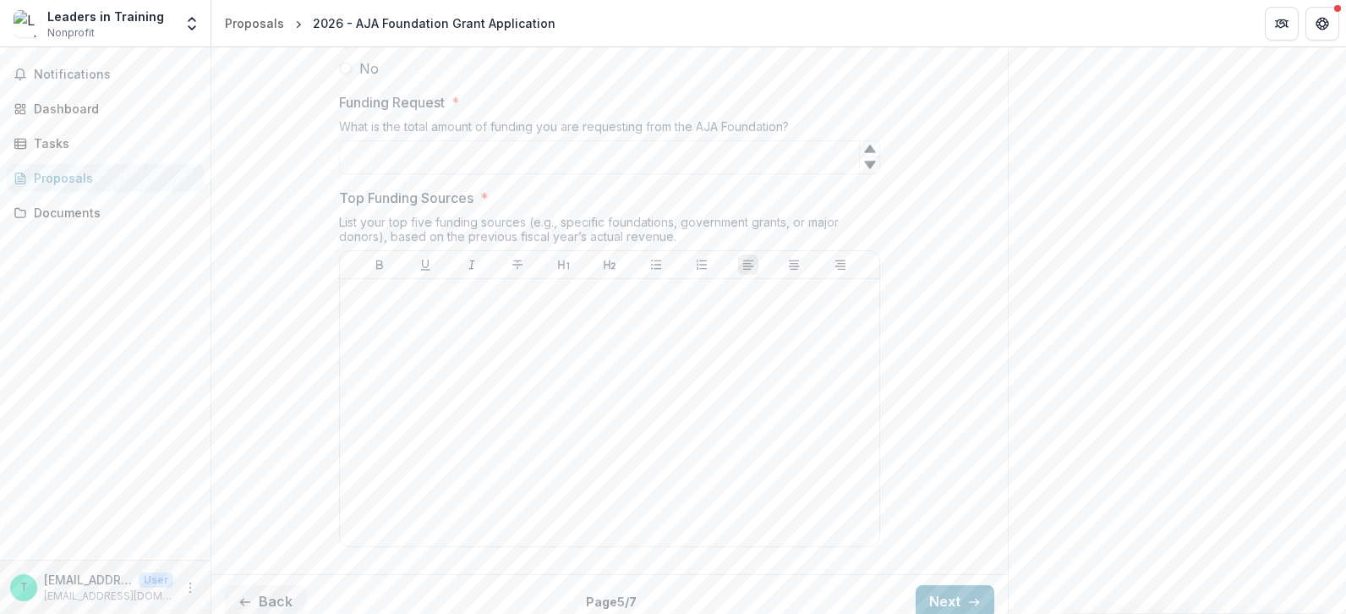
scroll to position [930, 0]
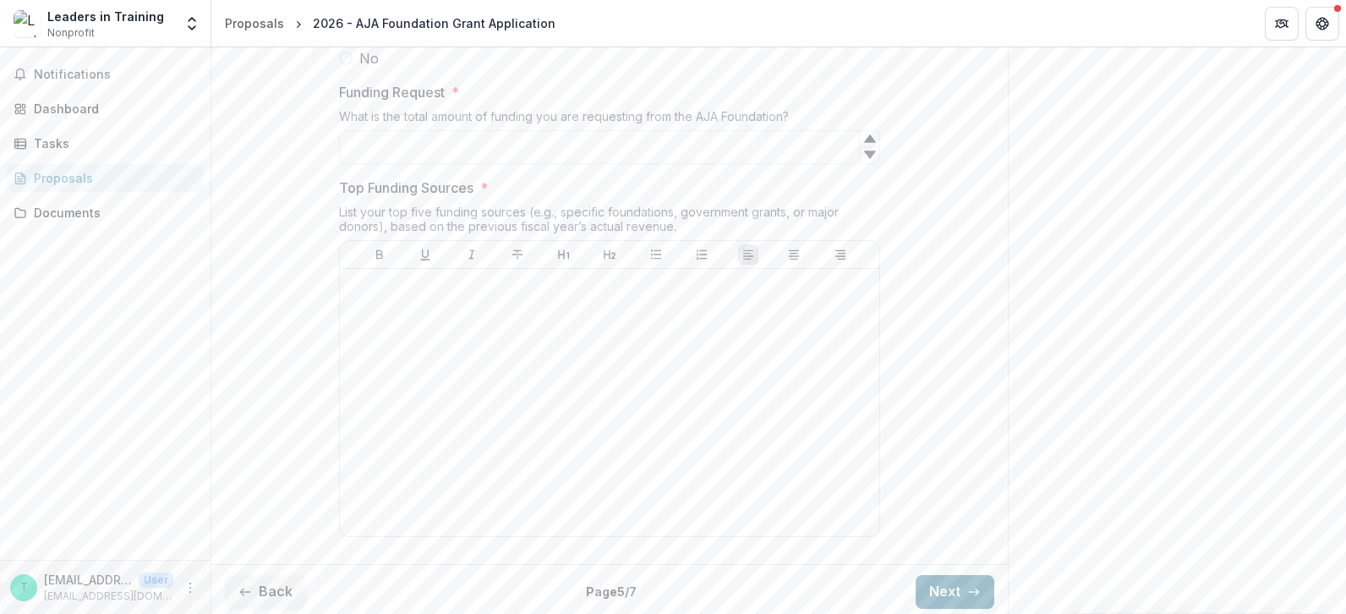
click at [942, 576] on button "Next" at bounding box center [955, 592] width 79 height 34
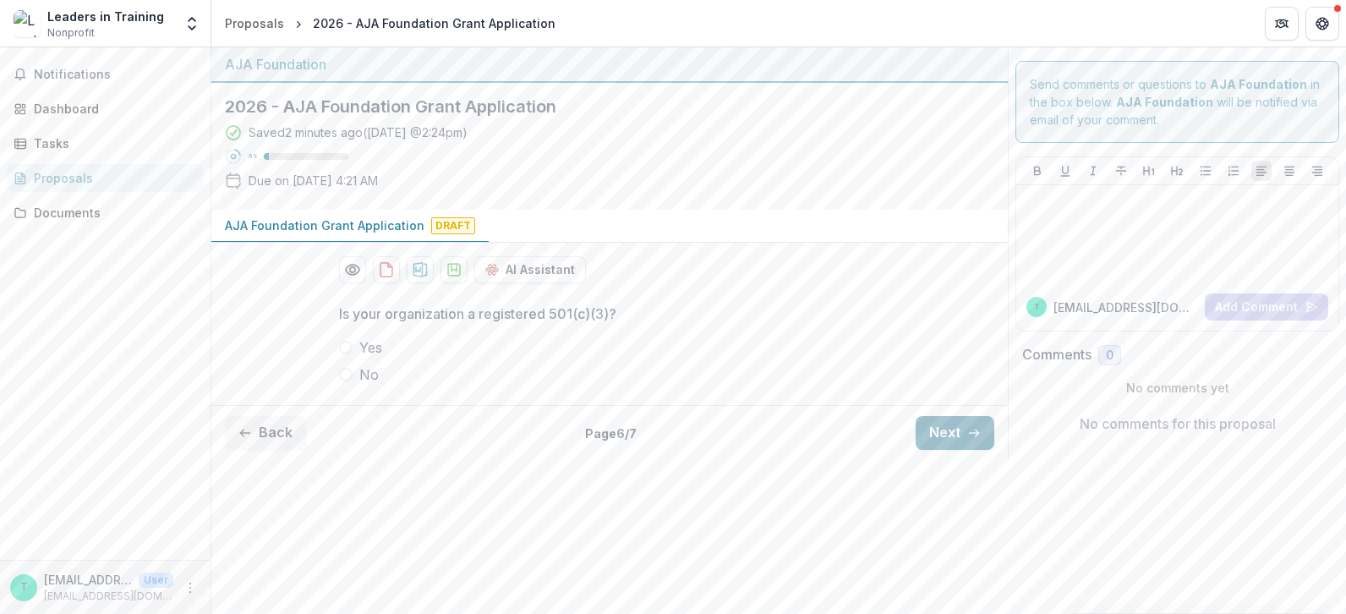
scroll to position [0, 0]
click at [953, 425] on button "Next" at bounding box center [955, 433] width 79 height 34
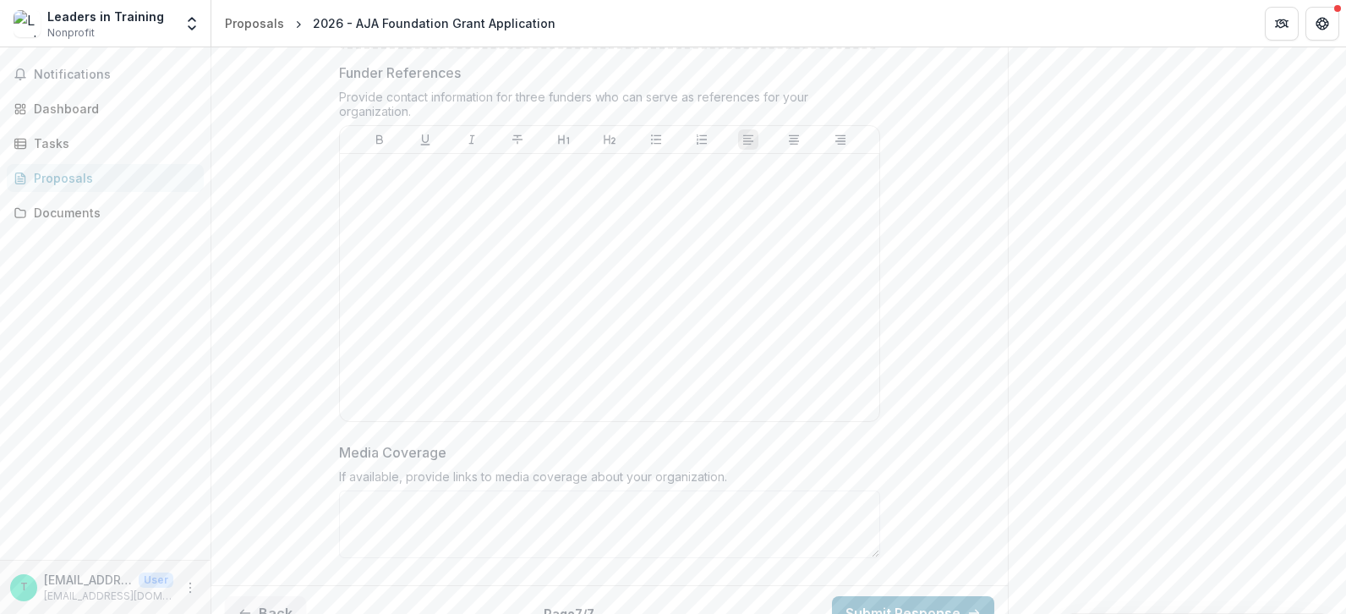
scroll to position [1036, 0]
click at [258, 590] on button "Back" at bounding box center [265, 607] width 81 height 34
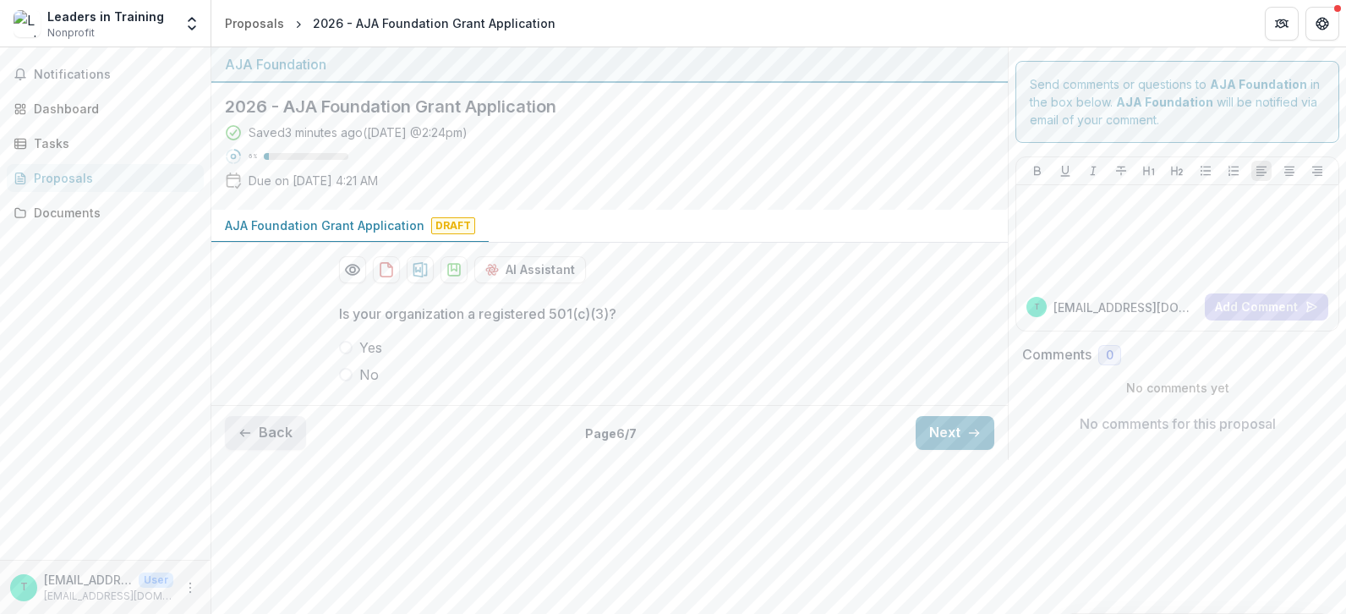
click at [257, 433] on button "Back" at bounding box center [265, 433] width 81 height 34
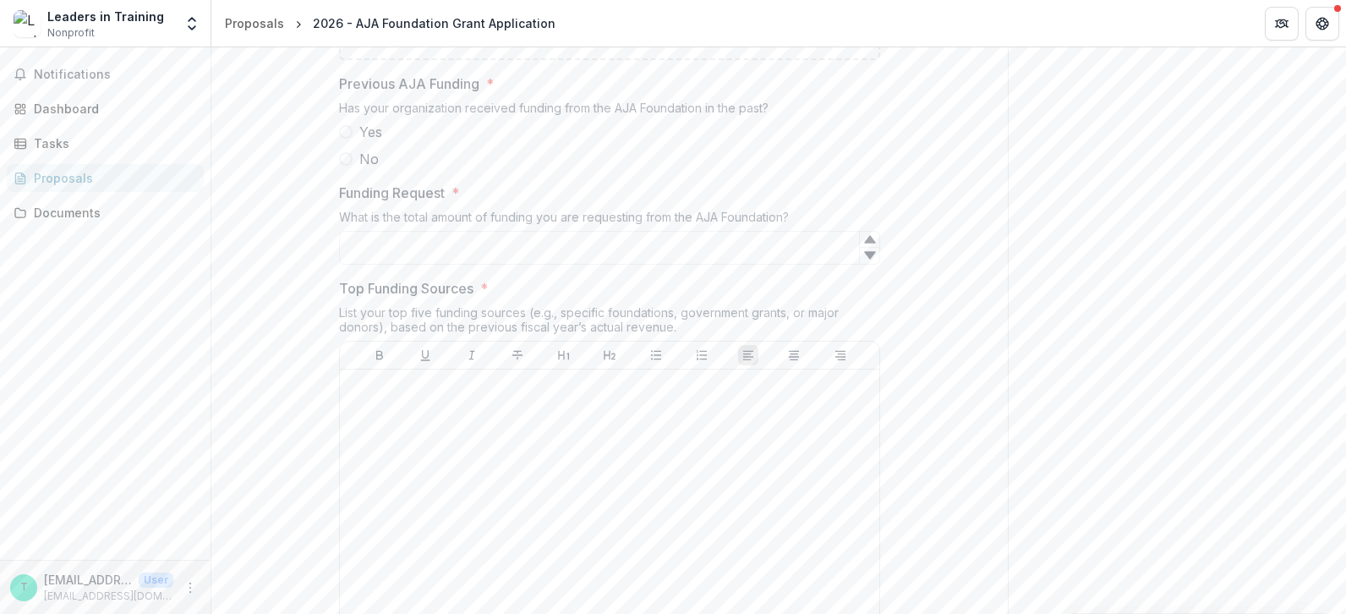
scroll to position [930, 0]
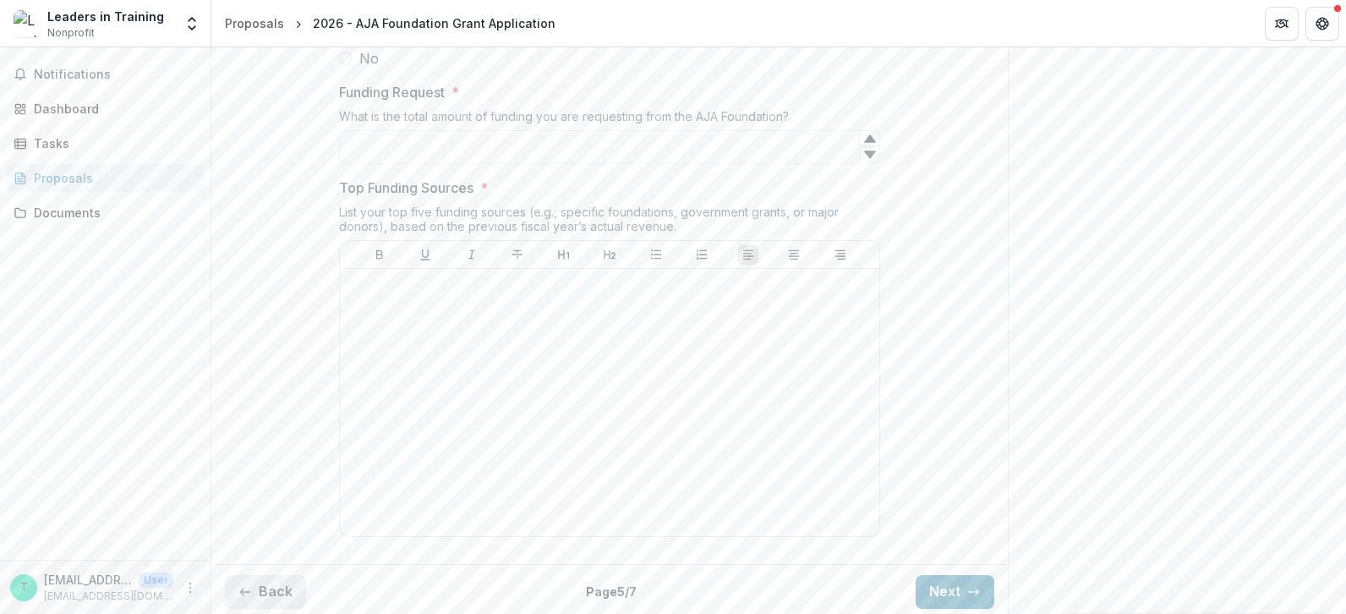
click at [269, 592] on button "Back" at bounding box center [265, 592] width 81 height 34
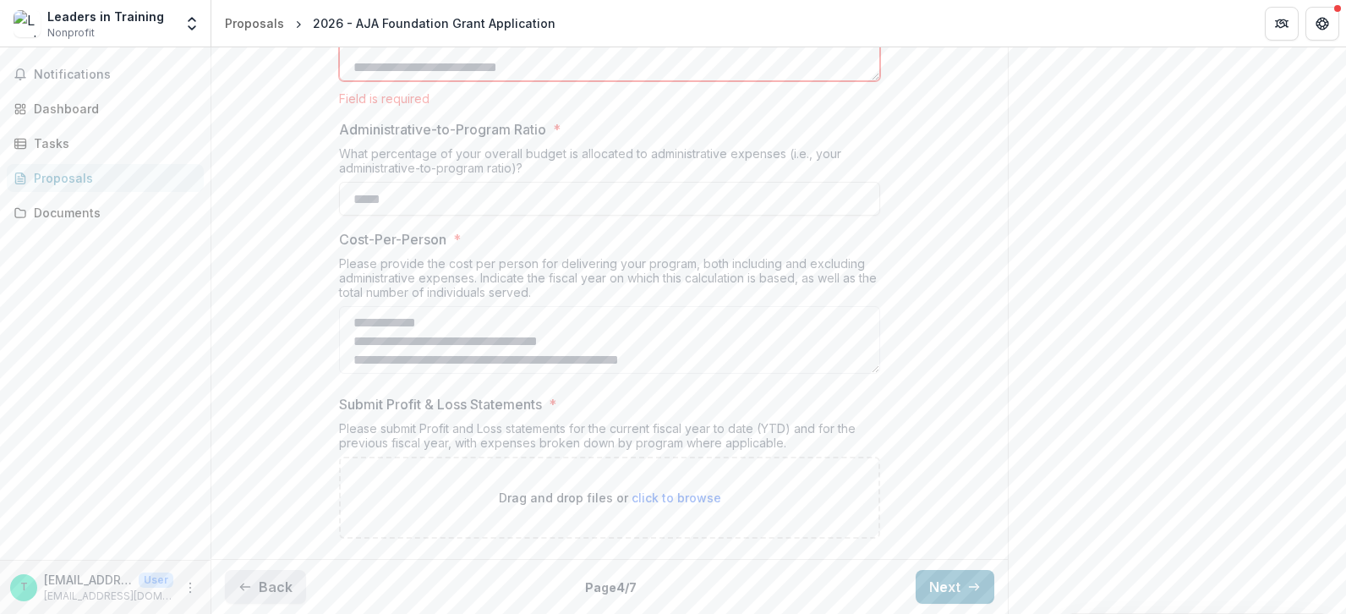
scroll to position [827, 0]
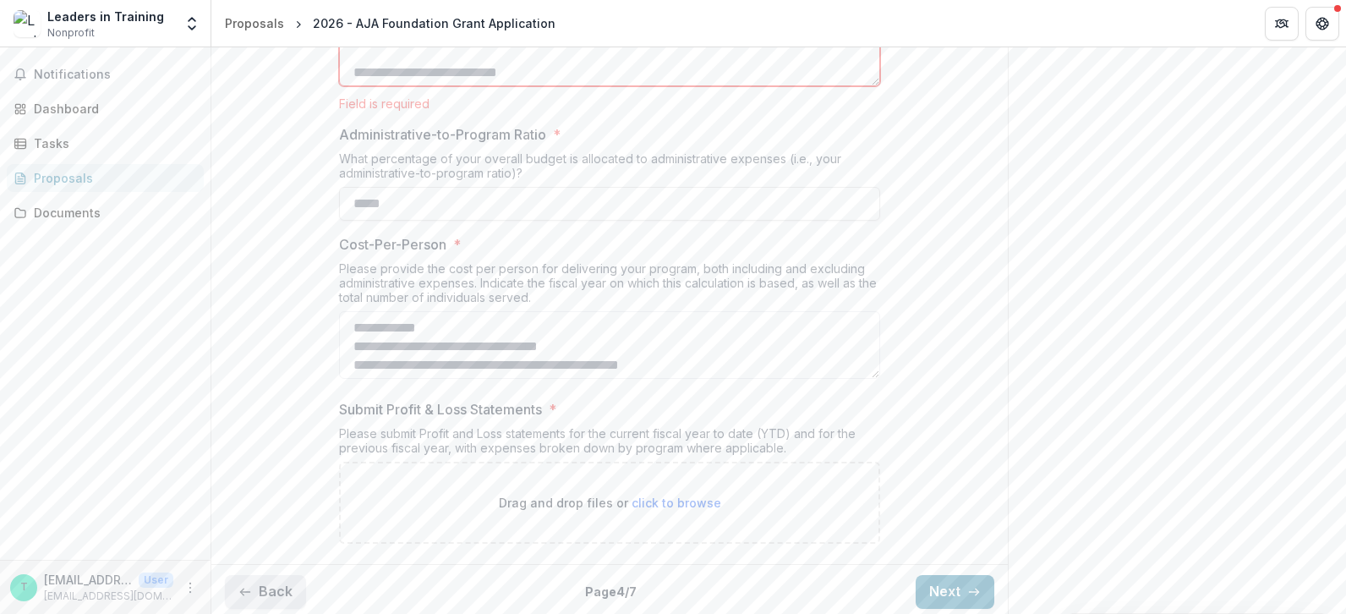
click at [268, 590] on button "Back" at bounding box center [265, 592] width 81 height 34
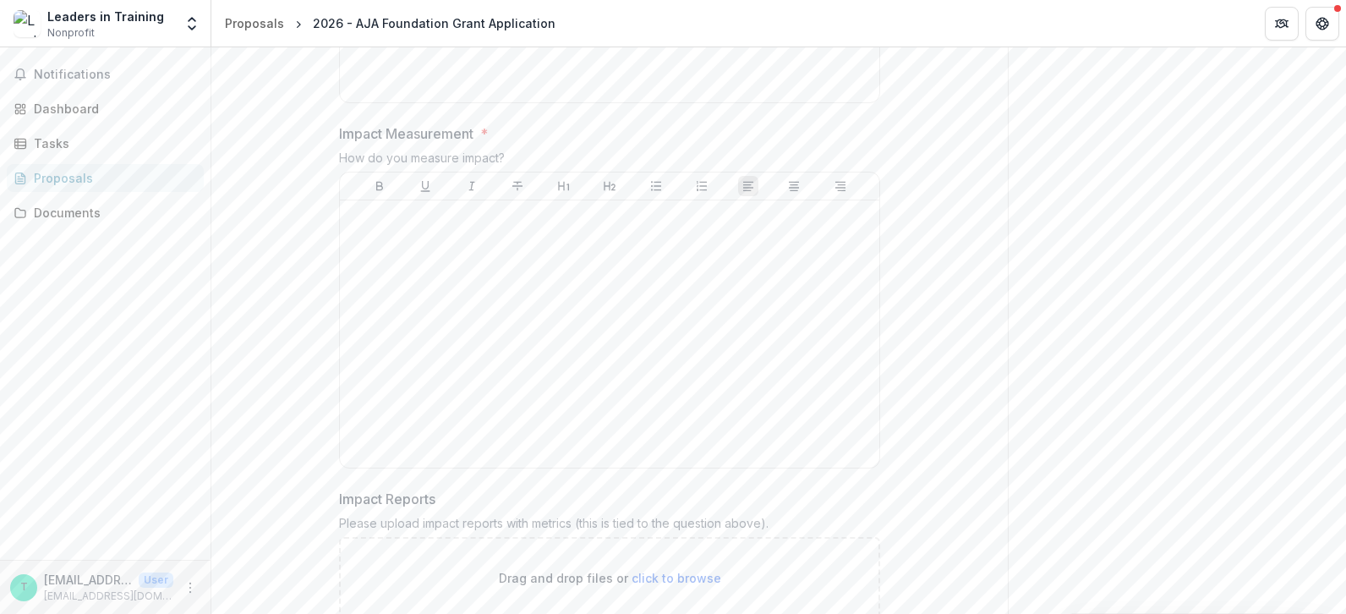
scroll to position [1408, 0]
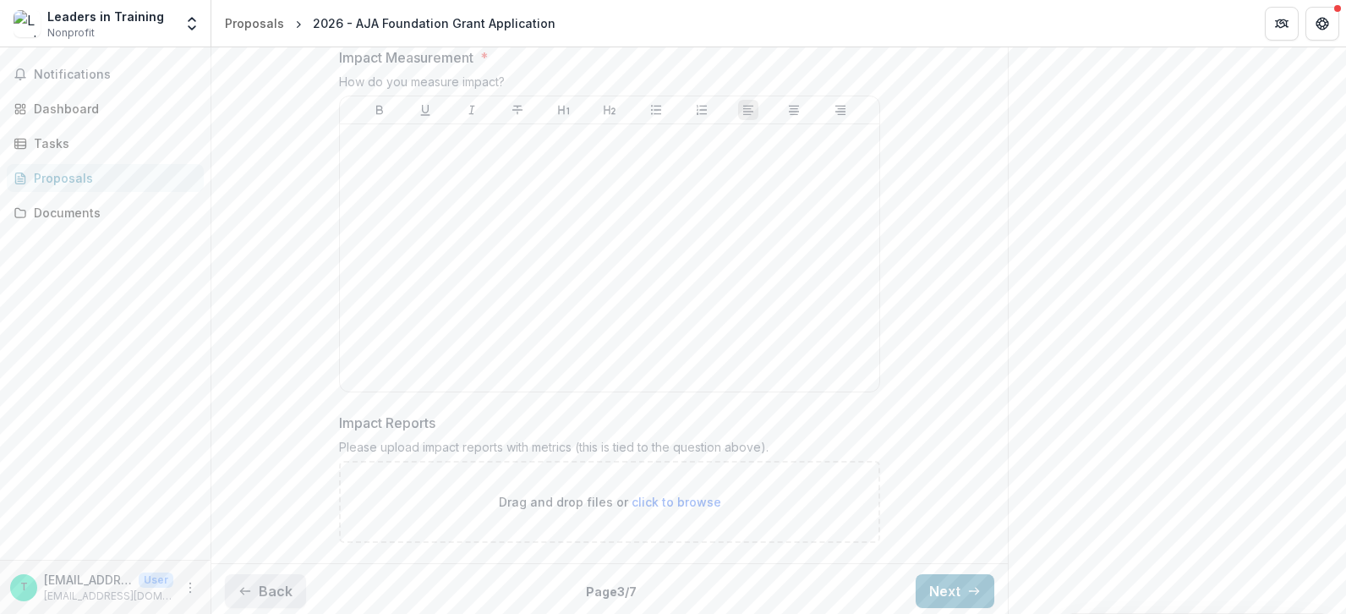
click at [251, 574] on button "Back" at bounding box center [265, 591] width 81 height 34
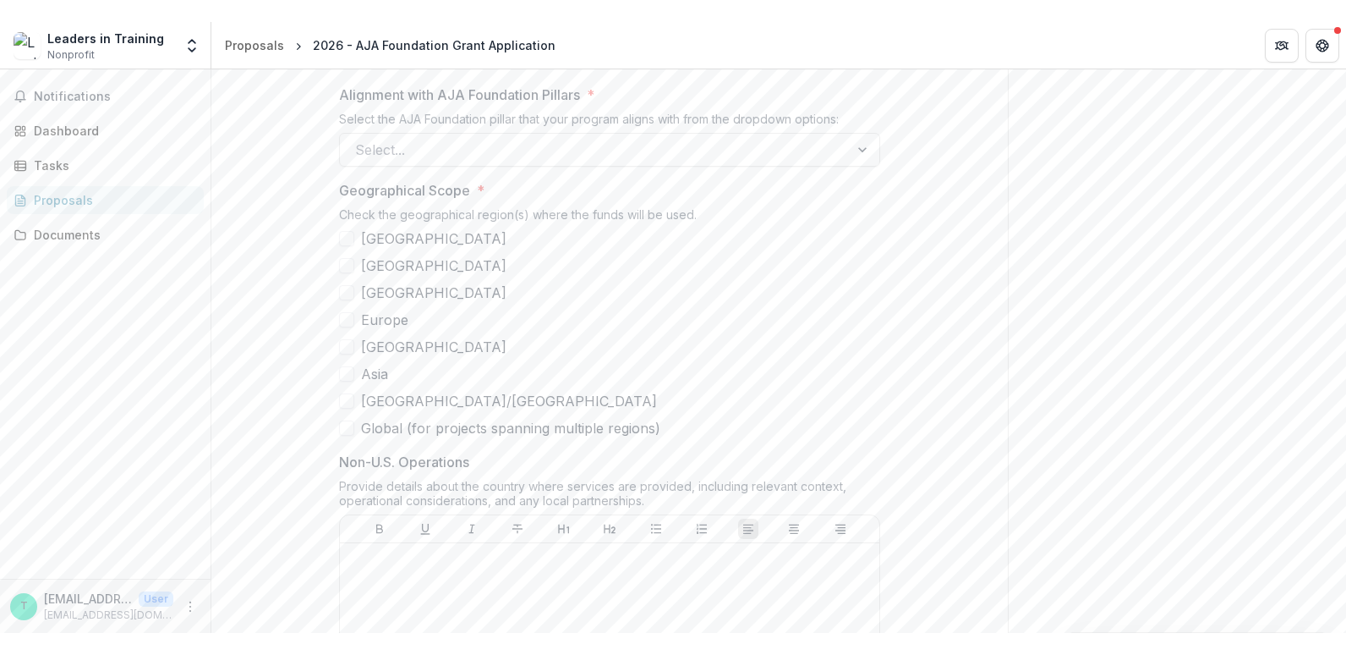
scroll to position [1057, 0]
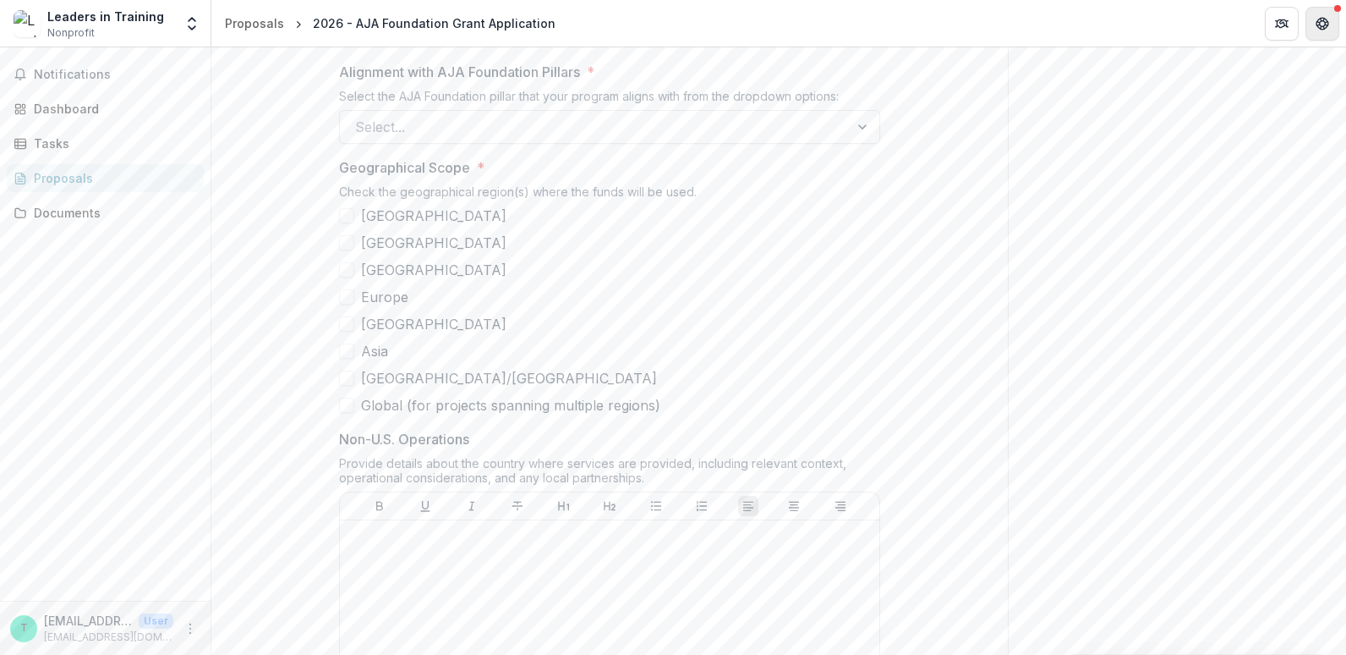
click at [1332, 31] on button "Get Help" at bounding box center [1323, 24] width 34 height 34
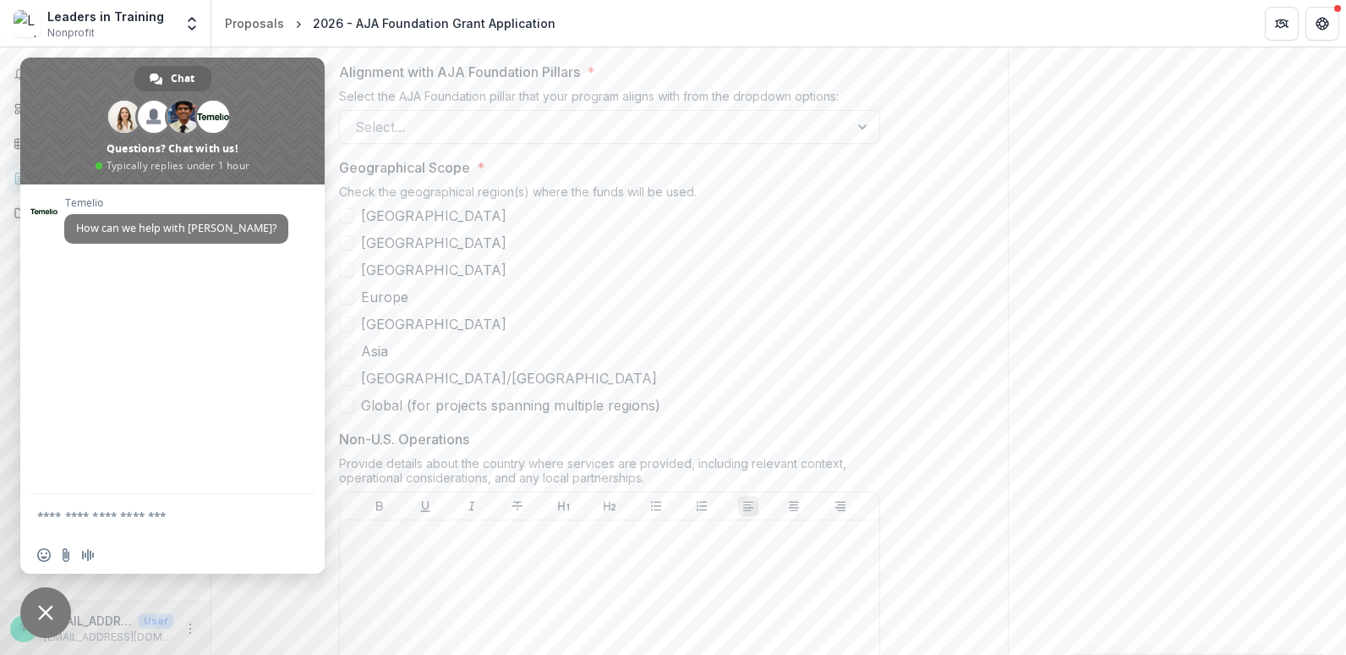
drag, startPoint x: 758, startPoint y: 304, endPoint x: 664, endPoint y: 339, distance: 100.1
click at [758, 304] on label "Europe" at bounding box center [609, 297] width 541 height 20
click at [41, 618] on span "Close chat" at bounding box center [45, 612] width 15 height 15
